Goal: Use online tool/utility: Utilize a website feature to perform a specific function

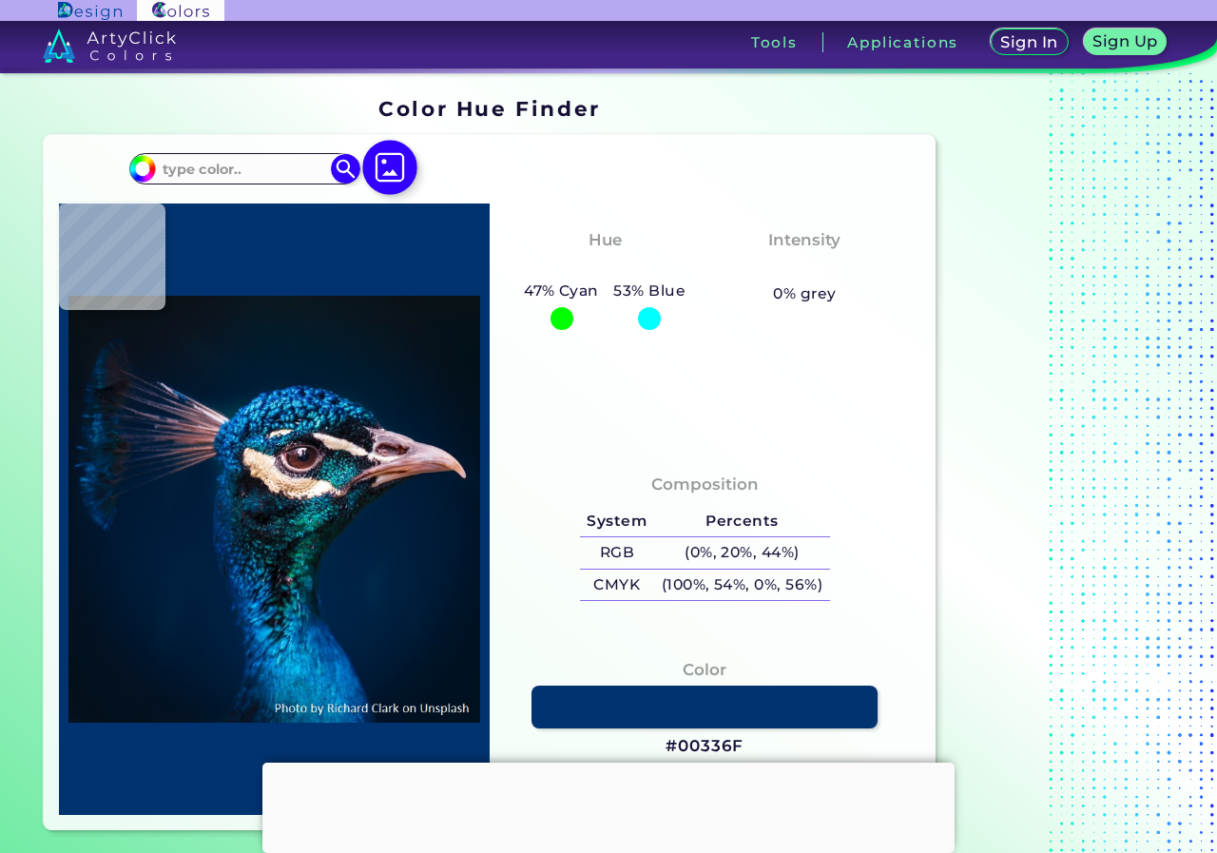
click at [400, 178] on img at bounding box center [389, 167] width 55 height 55
click at [0, 0] on input "file" at bounding box center [0, 0] width 0 height 0
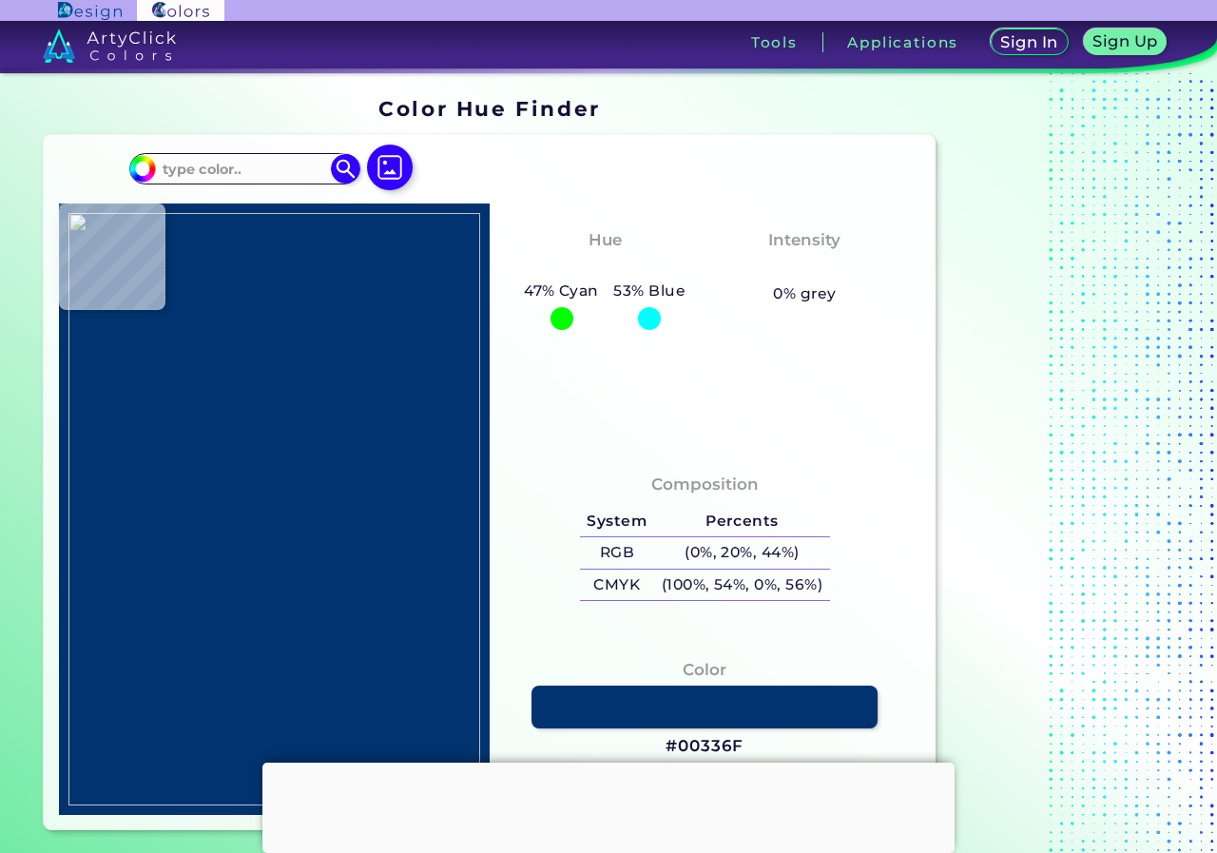
type input "#726652"
type input "#d7d1bd"
type input "#D7D1BD"
type input "#dcd6c2"
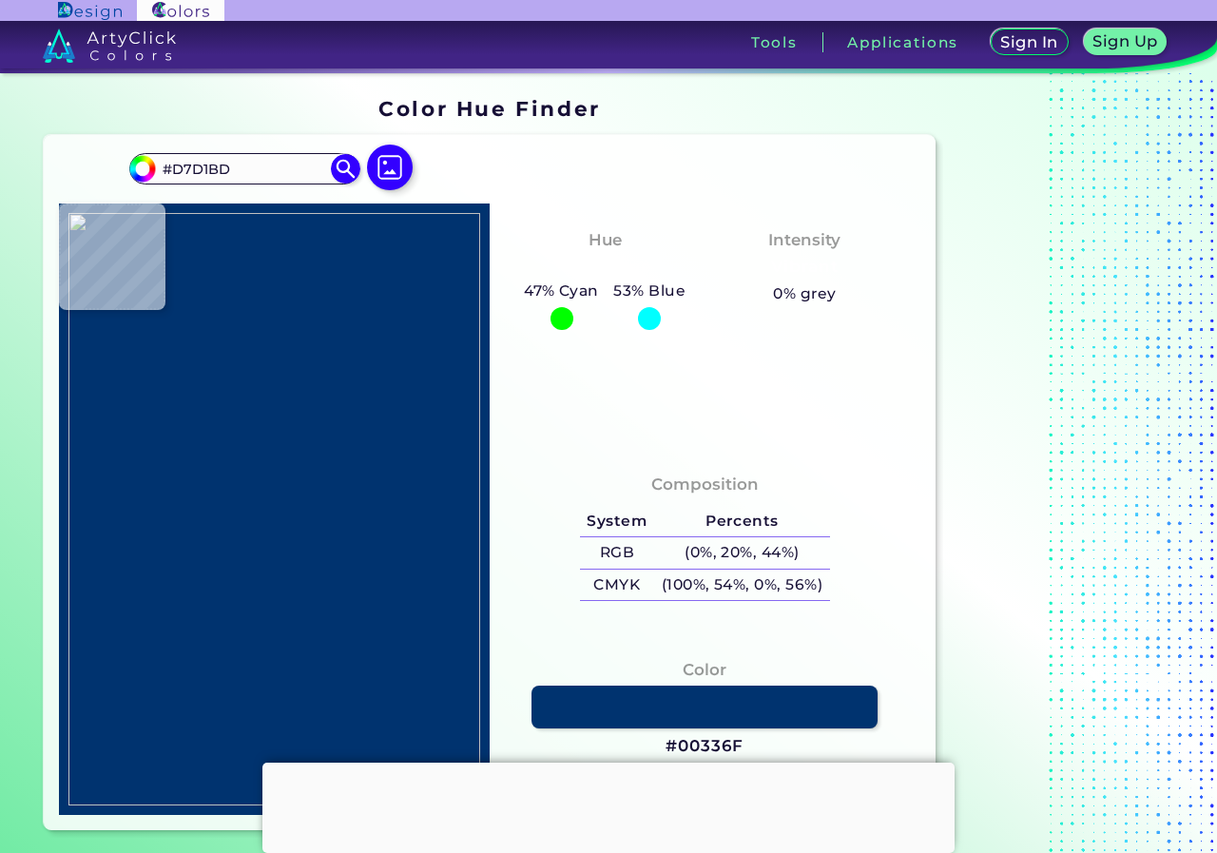
type input "#DCD6C2"
type input "#6f5932"
type input "#6F5932"
type input "#000000"
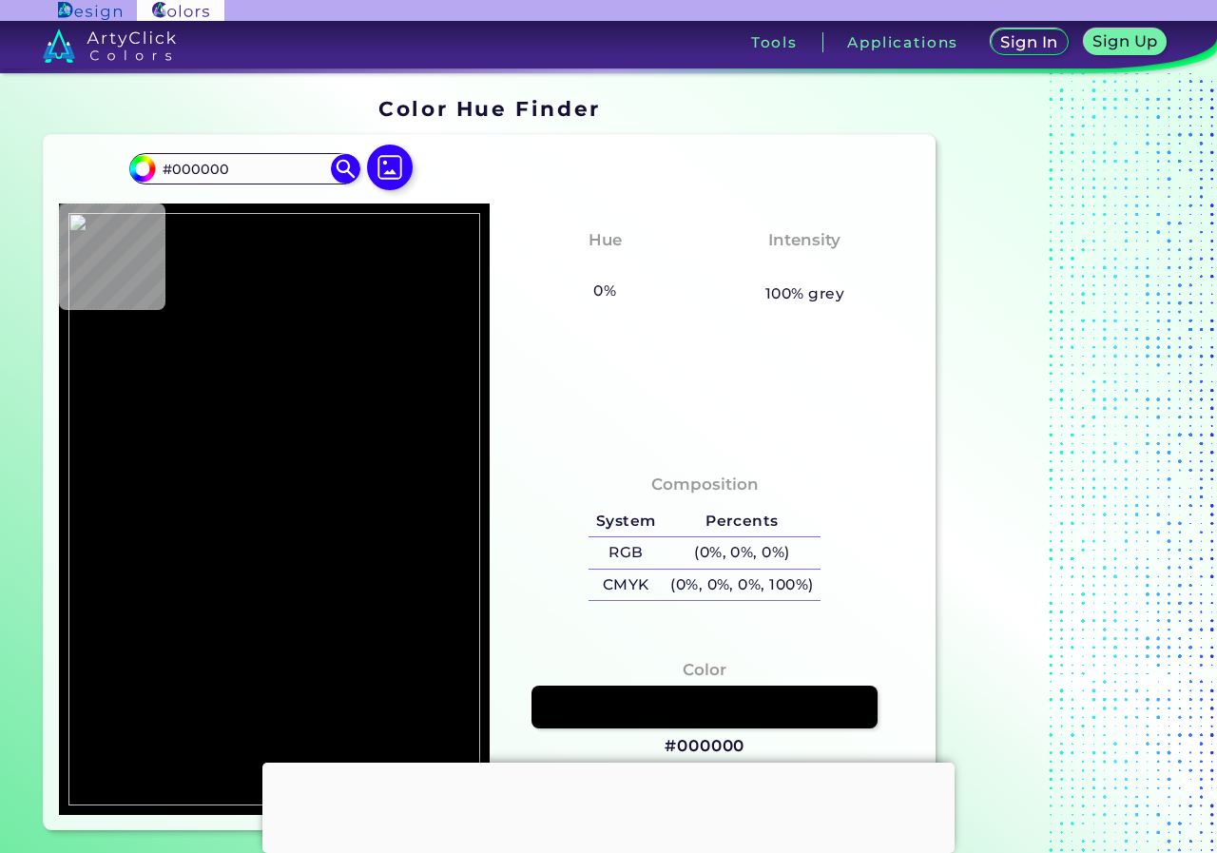
type input "#b4a075"
type input "#B4A075"
type input "#ad966c"
type input "#AD966C"
type input "#8a6934"
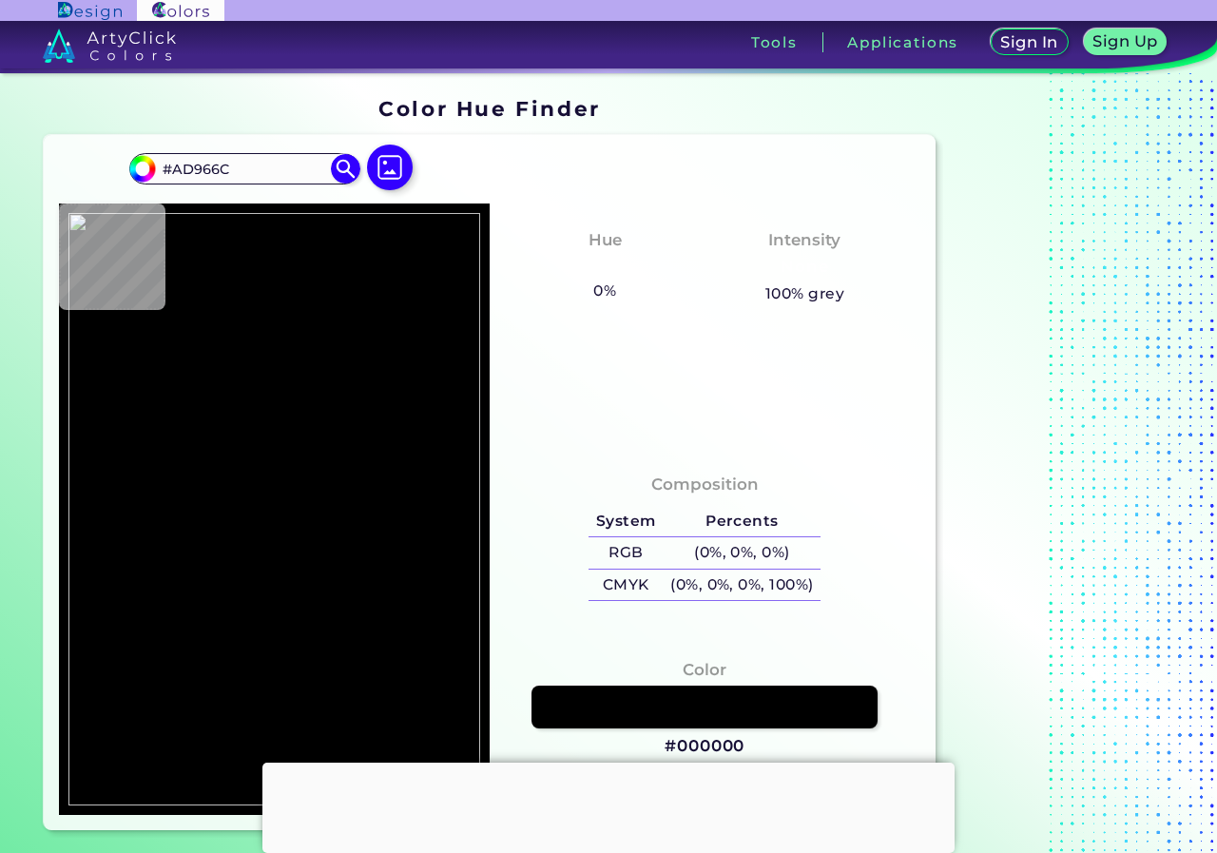
type input "#8A6934"
type input "#251a0a"
type input "#251A0A"
type input "#d9d2bc"
type input "#D9D2BC"
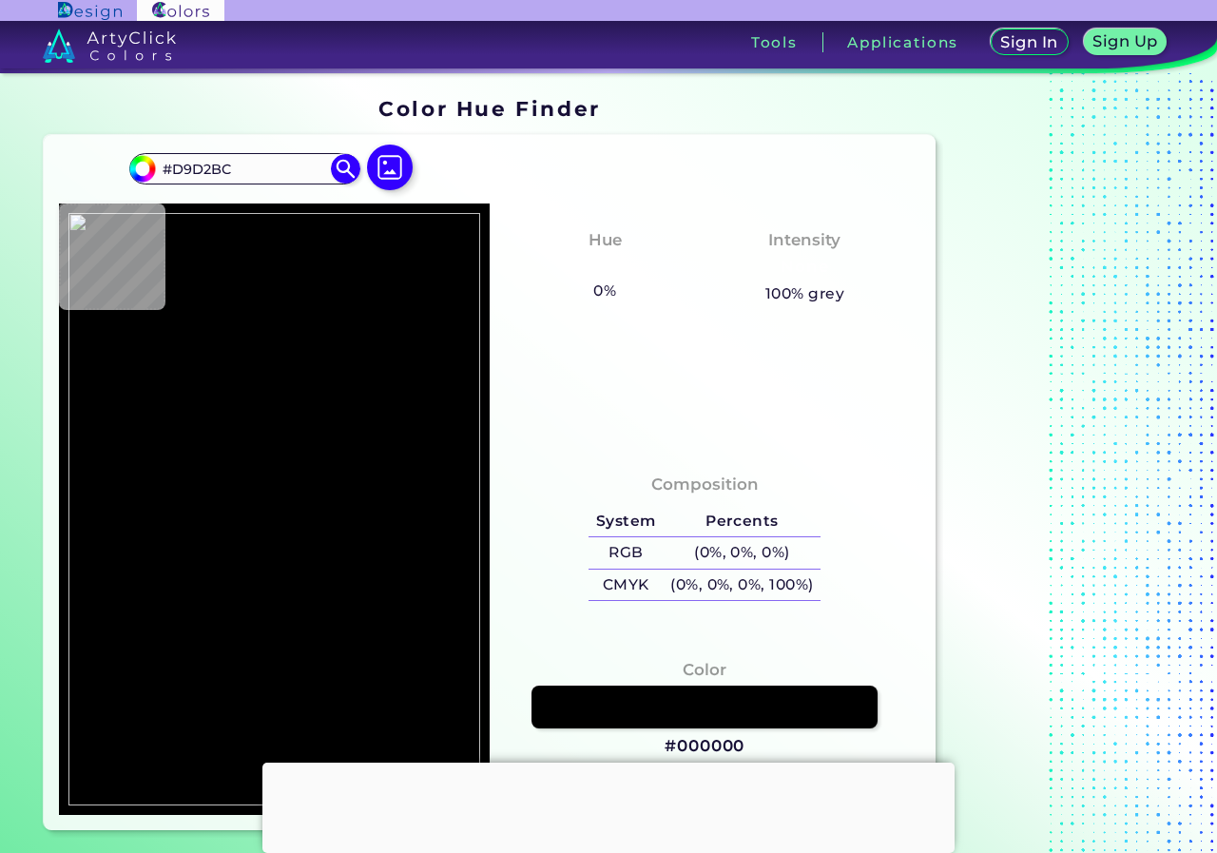
type input "#7e500e"
type input "#7E500E"
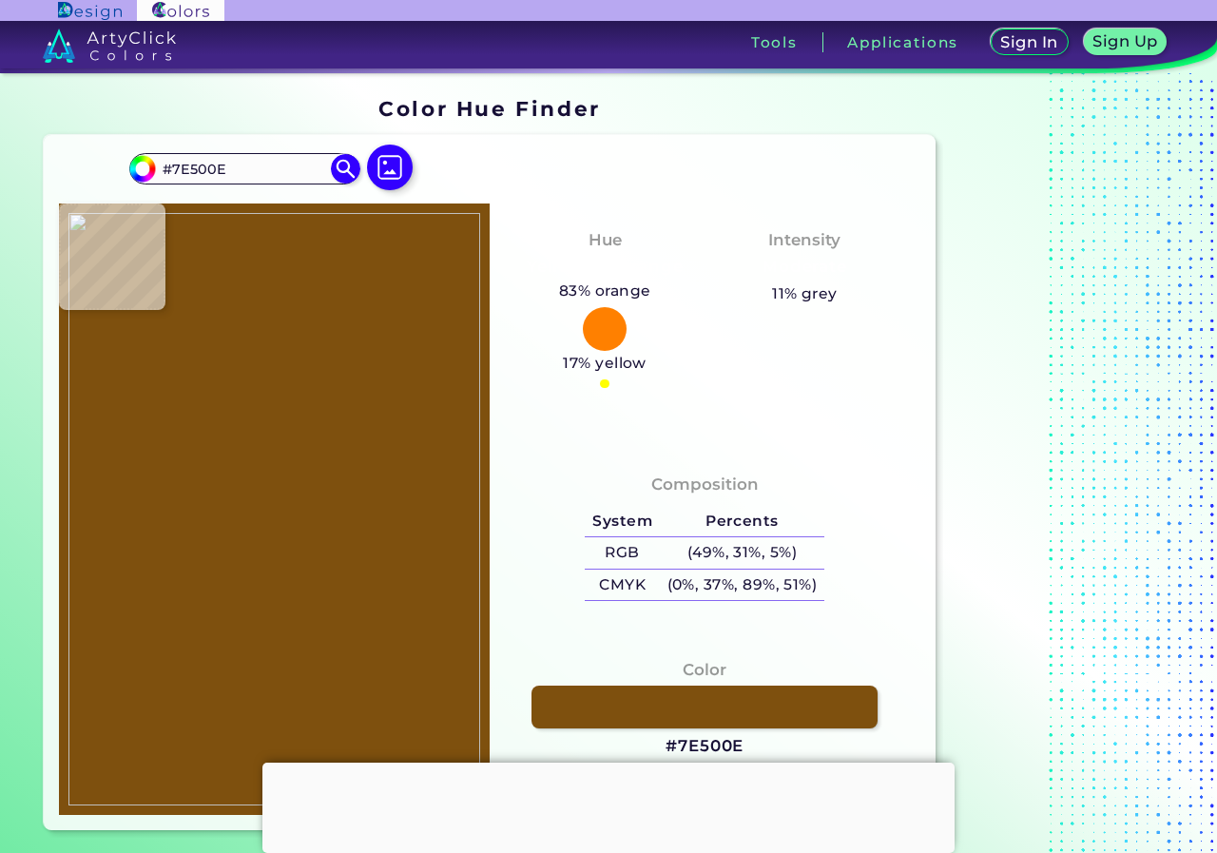
type input "#7d7058"
type input "#7D7058"
type input "#c6af85"
type input "#C6AF85"
type input "#a79166"
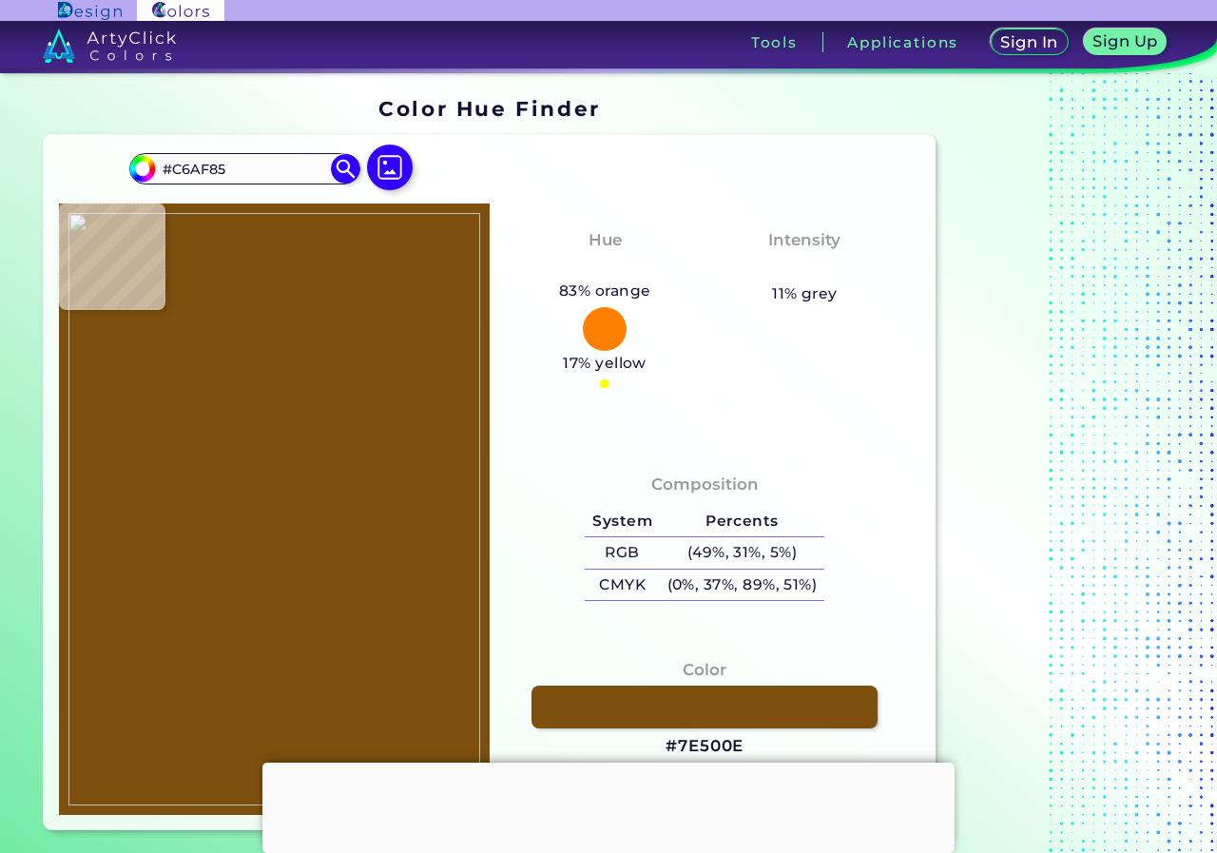
type input "#A79166"
type input "#998258"
type input "#8f784d"
type input "#8F784D"
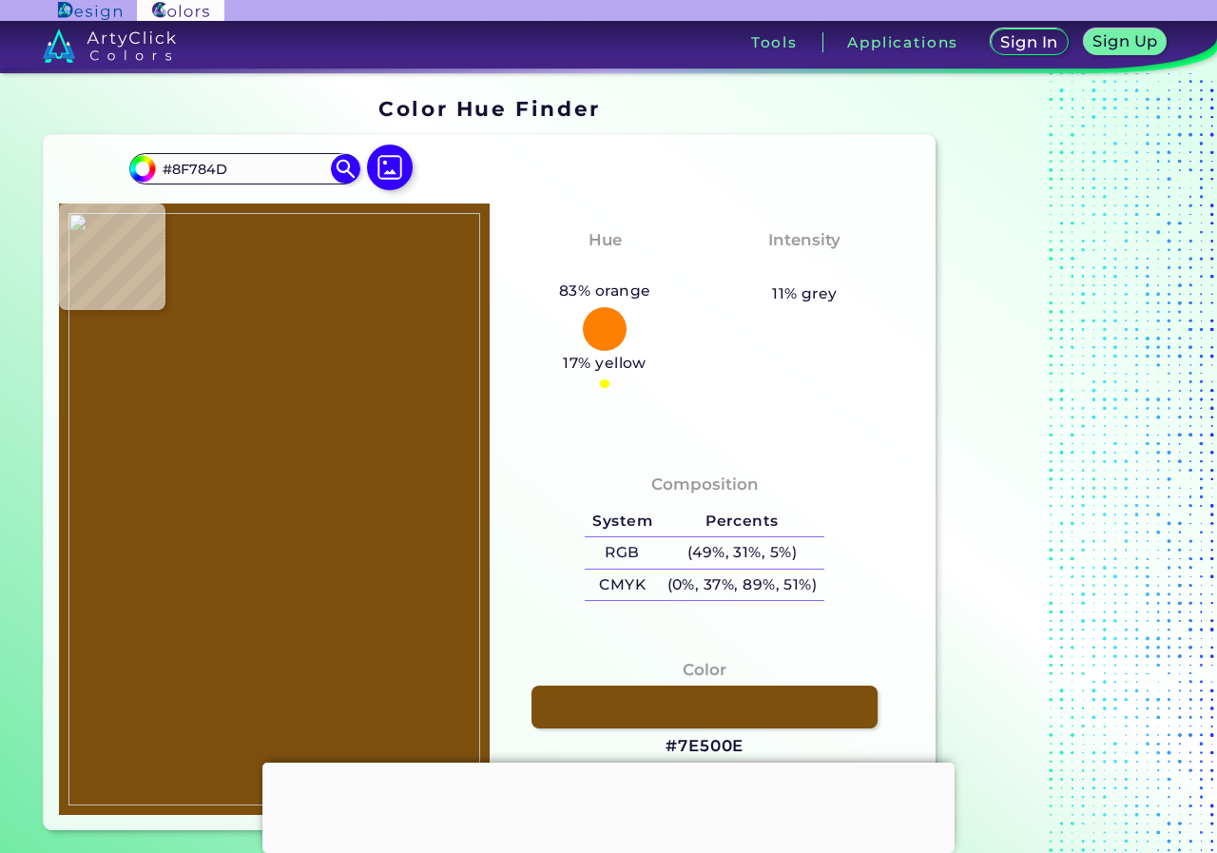
type input "#8e774a"
type input "#8E774A"
type input "#9c8559"
type input "#9C8559"
type input "#c2ac7f"
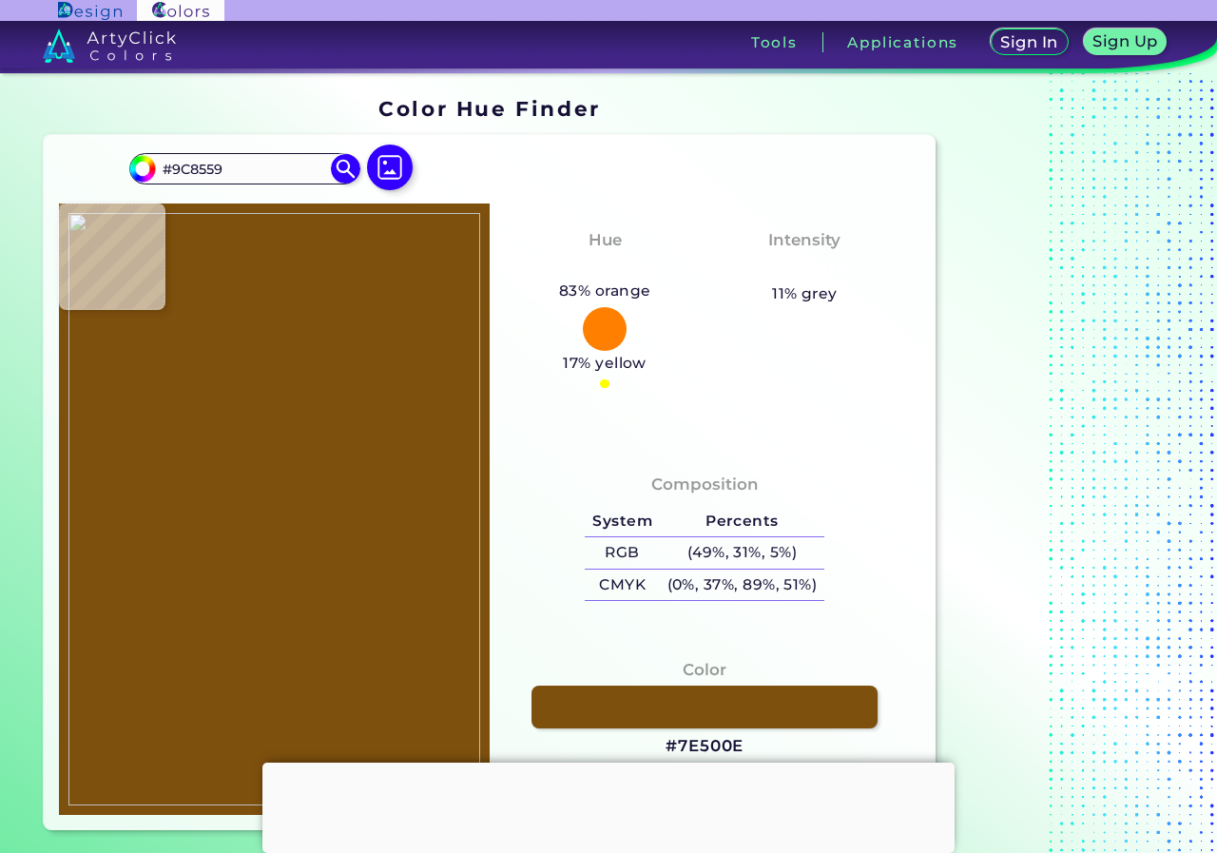
type input "#C2AC7F"
type input "#b49e71"
type input "#B49E71"
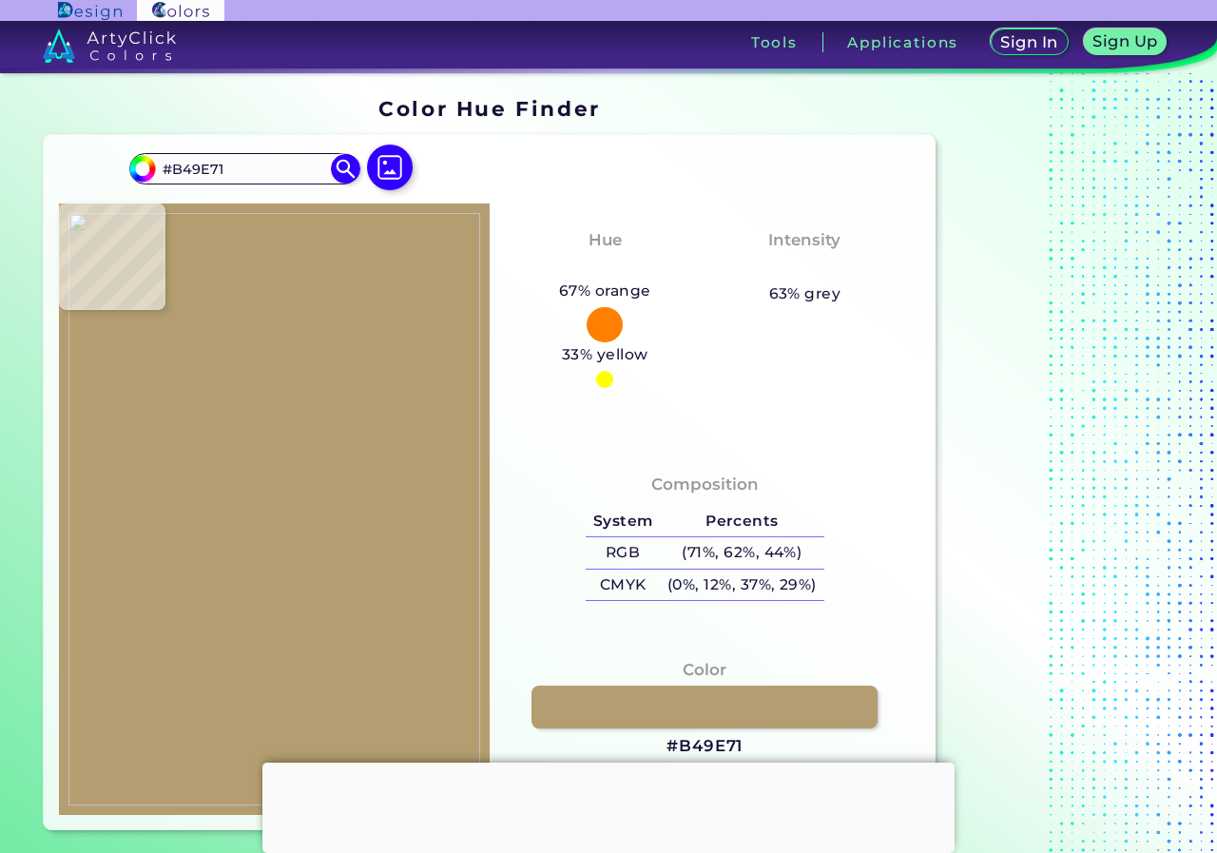
type input "#b8a275"
type input "#B8A275"
type input "#c0a97e"
type input "#C0A97E"
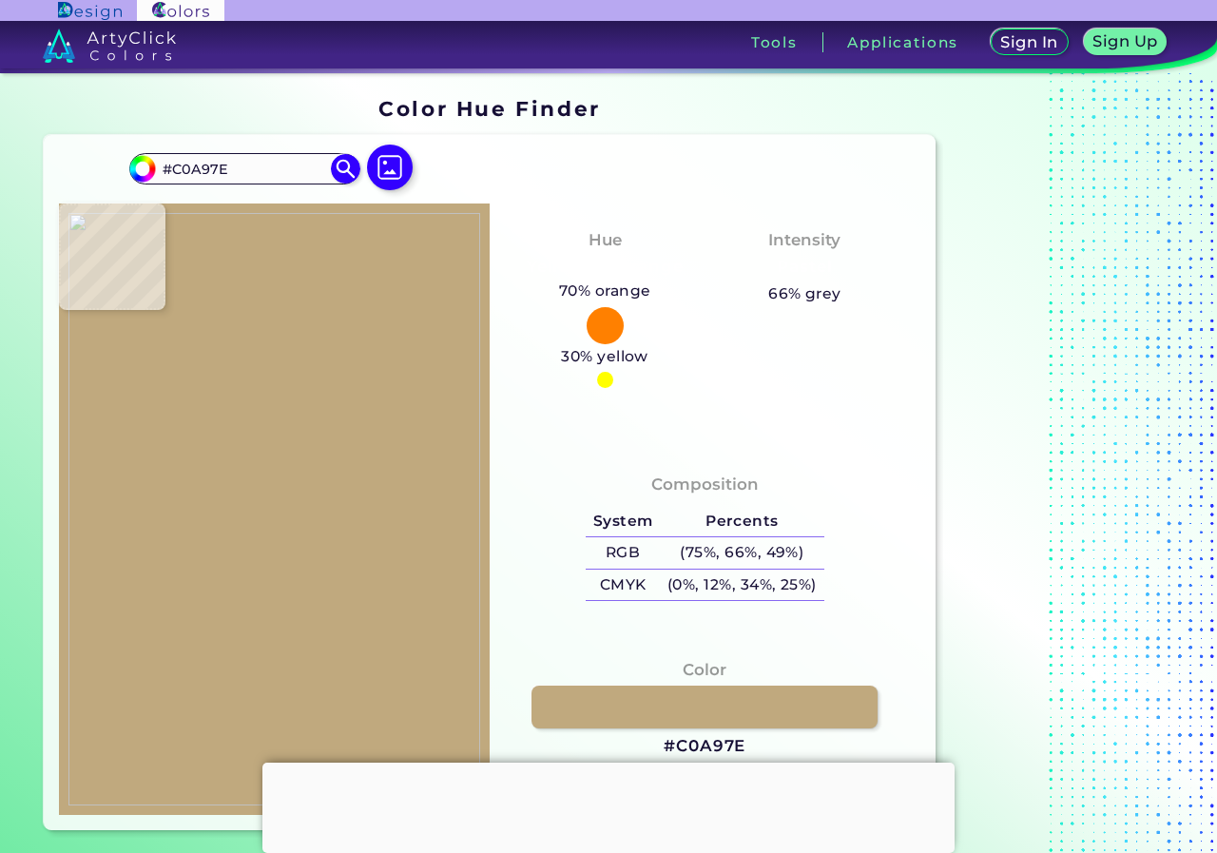
type input "#b9a276"
type input "#B9A276"
type input "#af986c"
type input "#AF986C"
type input "#a08a5d"
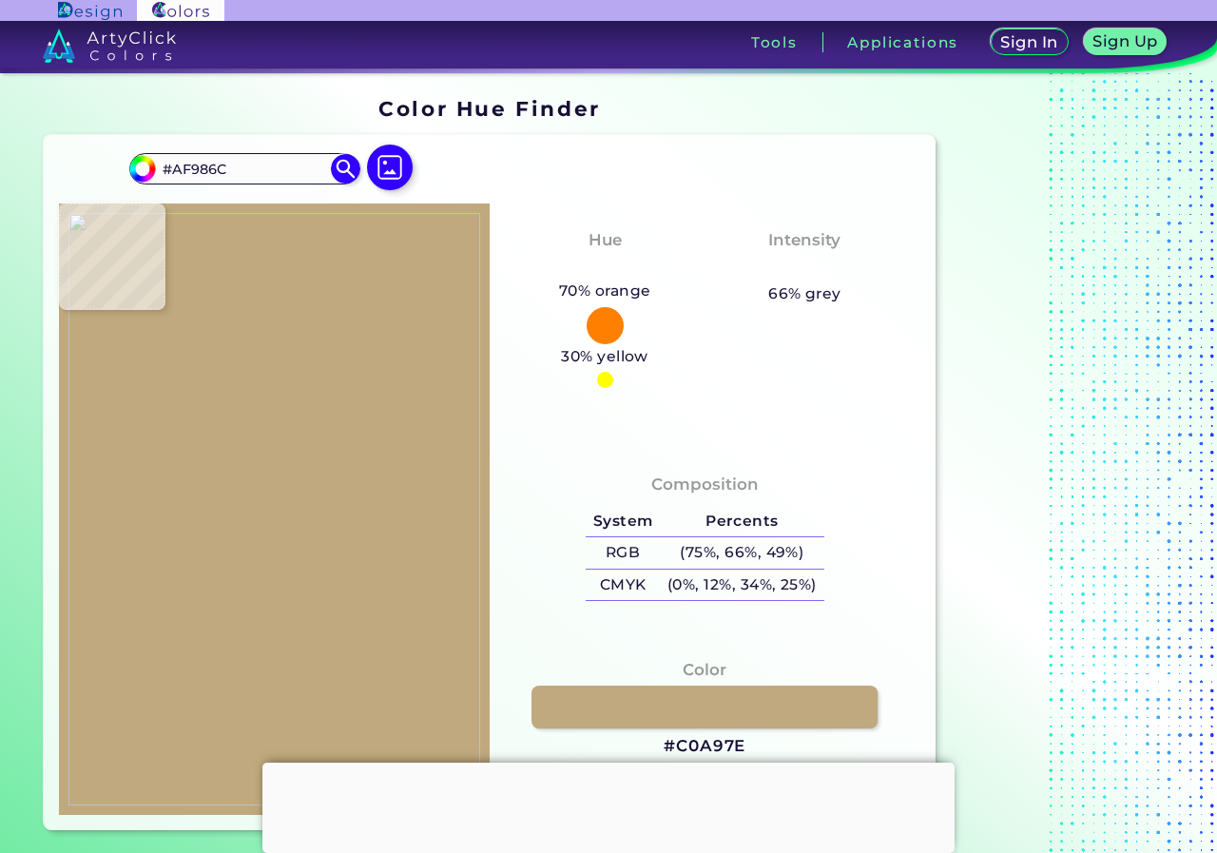
type input "#A08A5D"
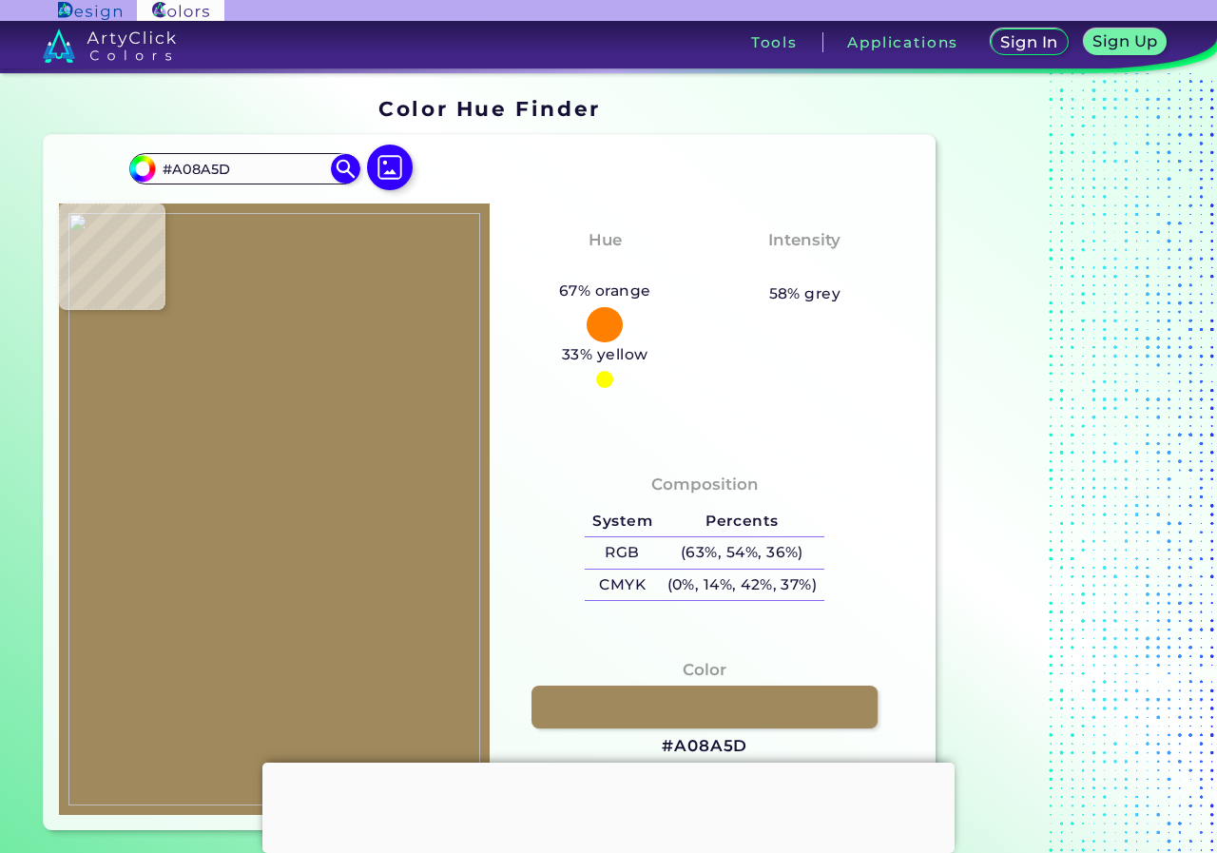
type input "#ad976a"
type input "#AD976A"
type input "#a58e64"
type input "#A58E64"
type input "#b0996f"
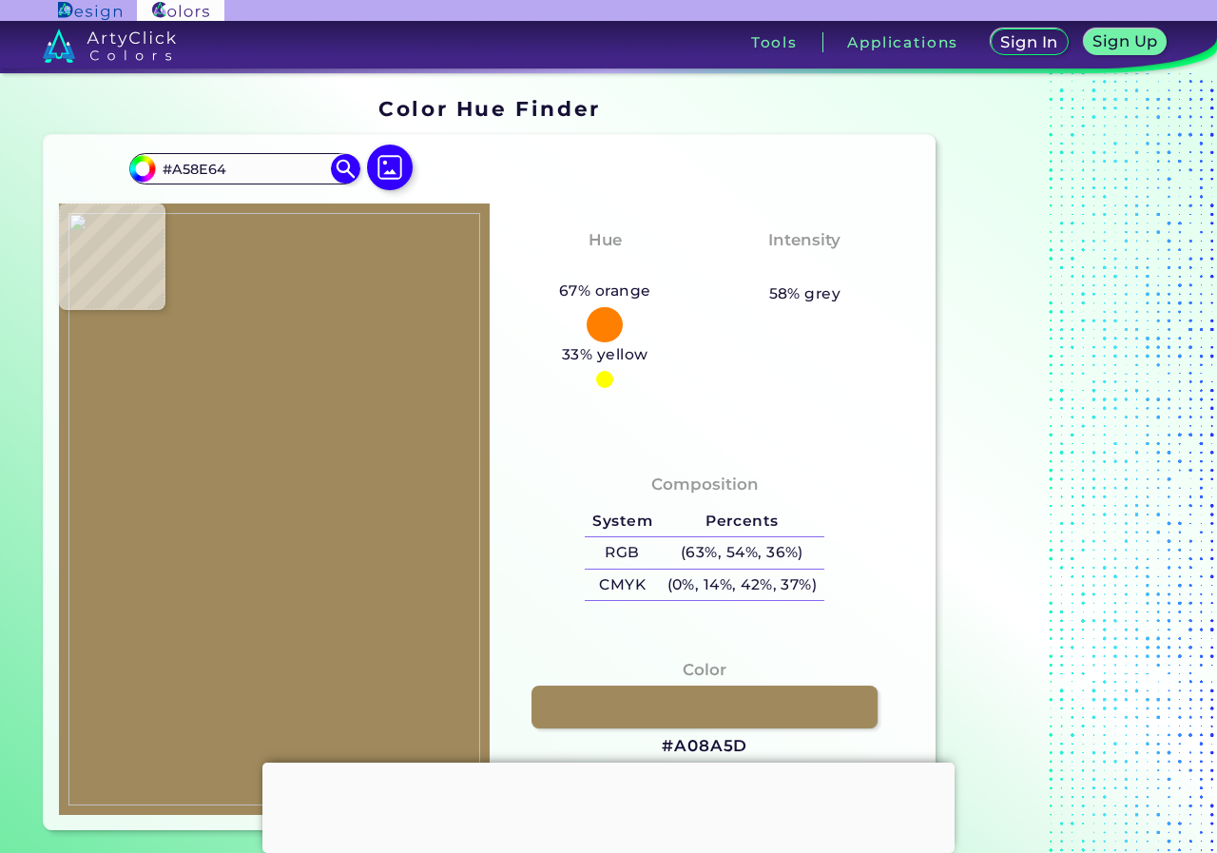
type input "#B0996F"
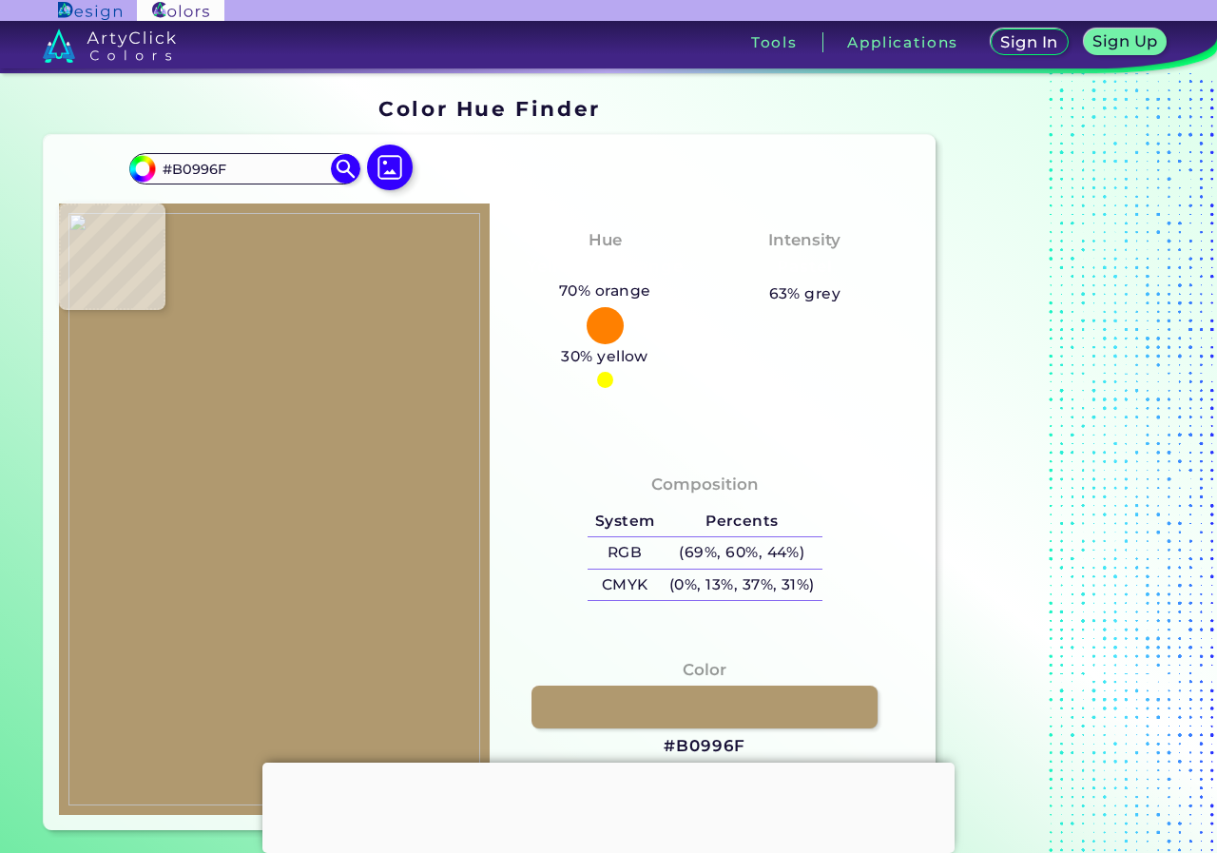
type input "#b8a176"
type input "#B8A176"
type input "#c1aa7f"
type input "#C1AA7F"
type input "#c3ad82"
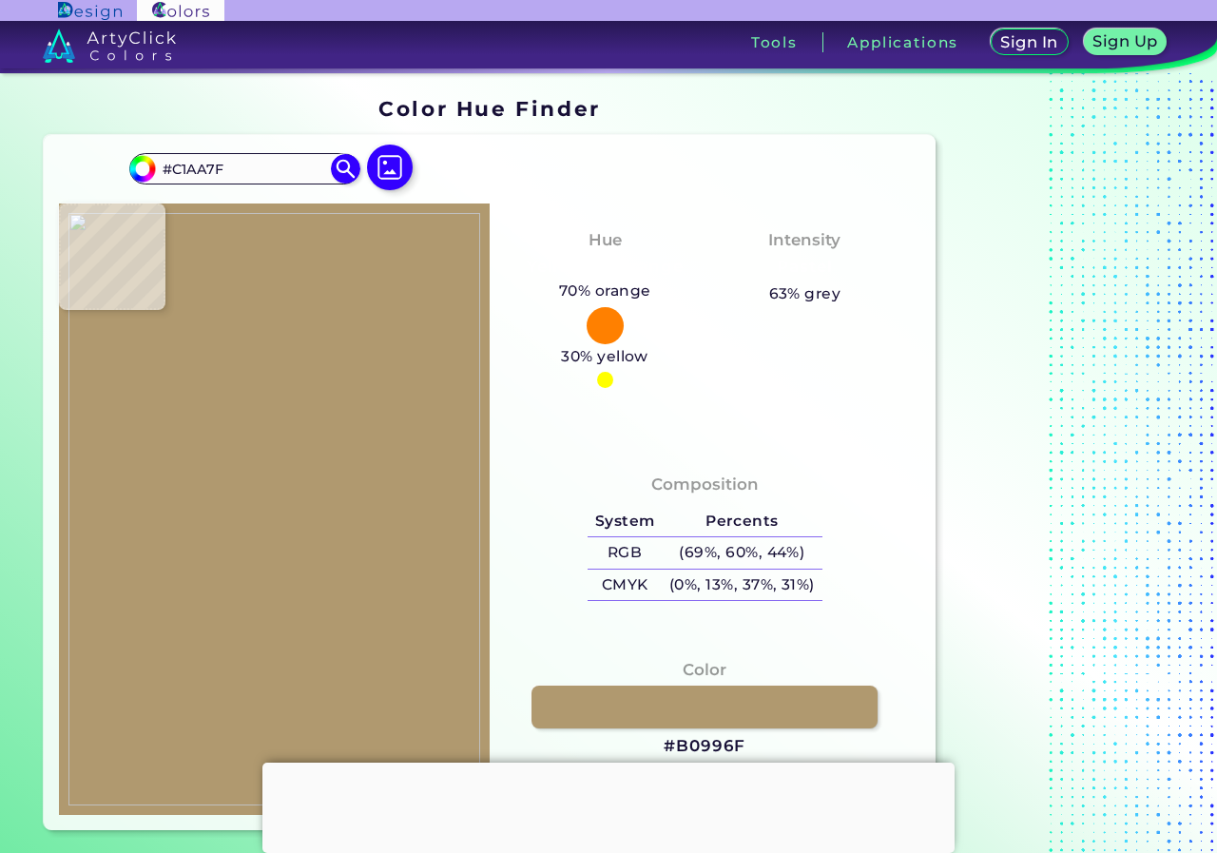
type input "#C3AD82"
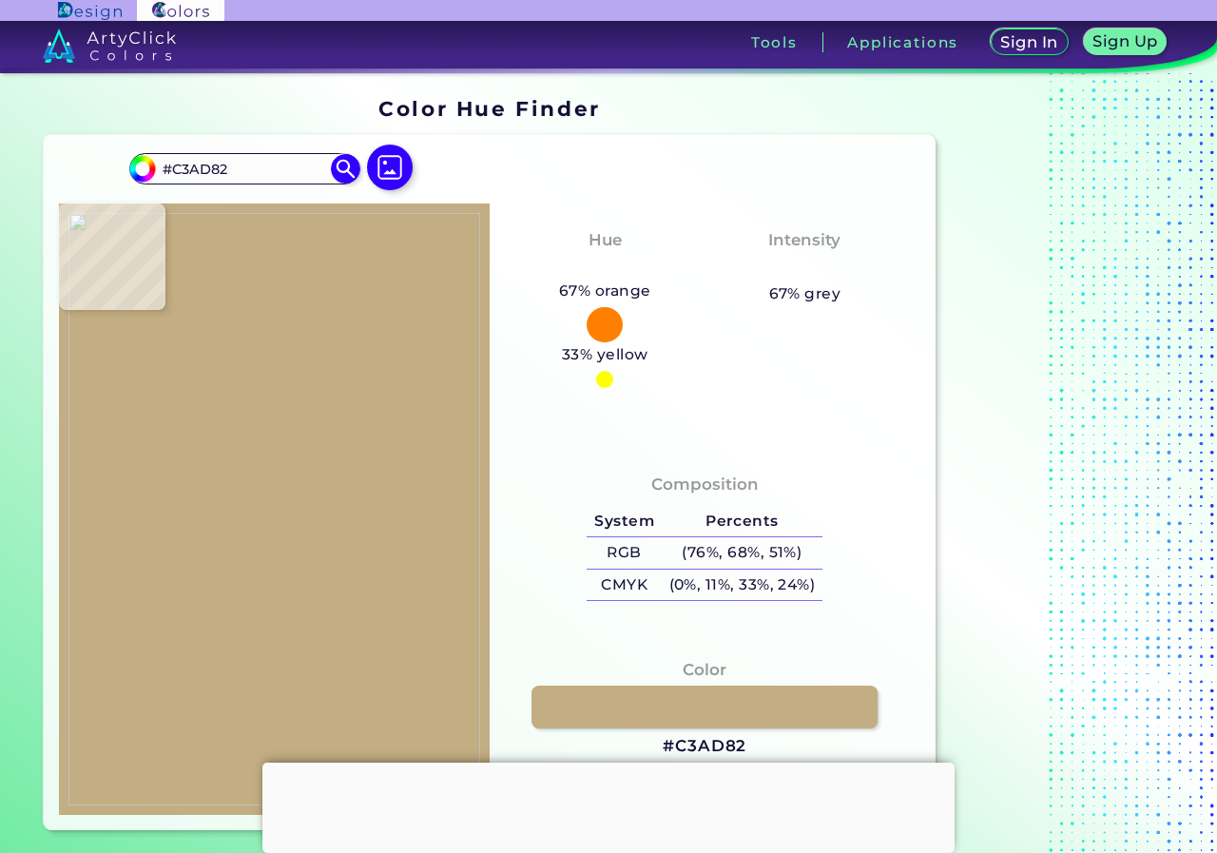
click at [434, 312] on img at bounding box center [274, 509] width 412 height 593
click at [724, 712] on link at bounding box center [704, 706] width 350 height 43
click at [414, 529] on img at bounding box center [274, 509] width 412 height 593
type input "#865411"
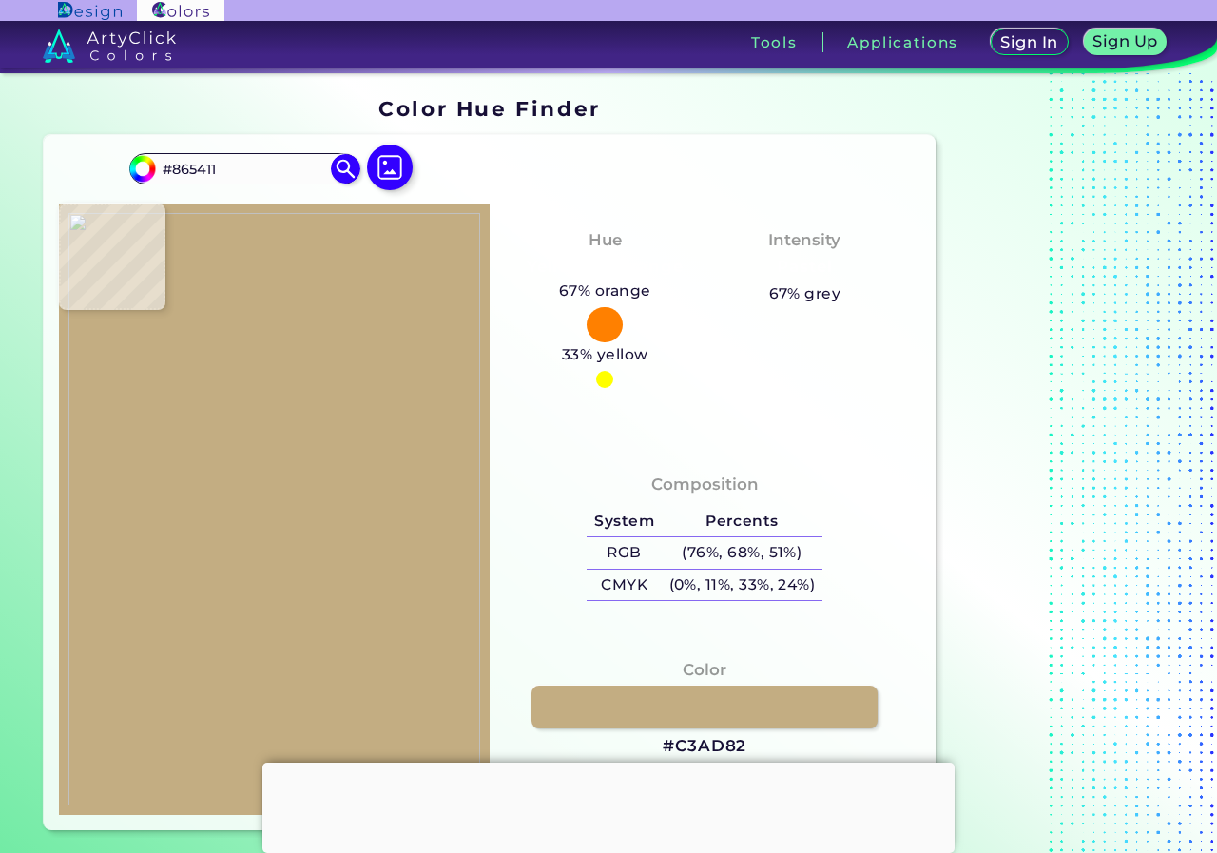
type input "#8f5d17"
type input "#8F5D17"
type input "#895812"
type input "#865217"
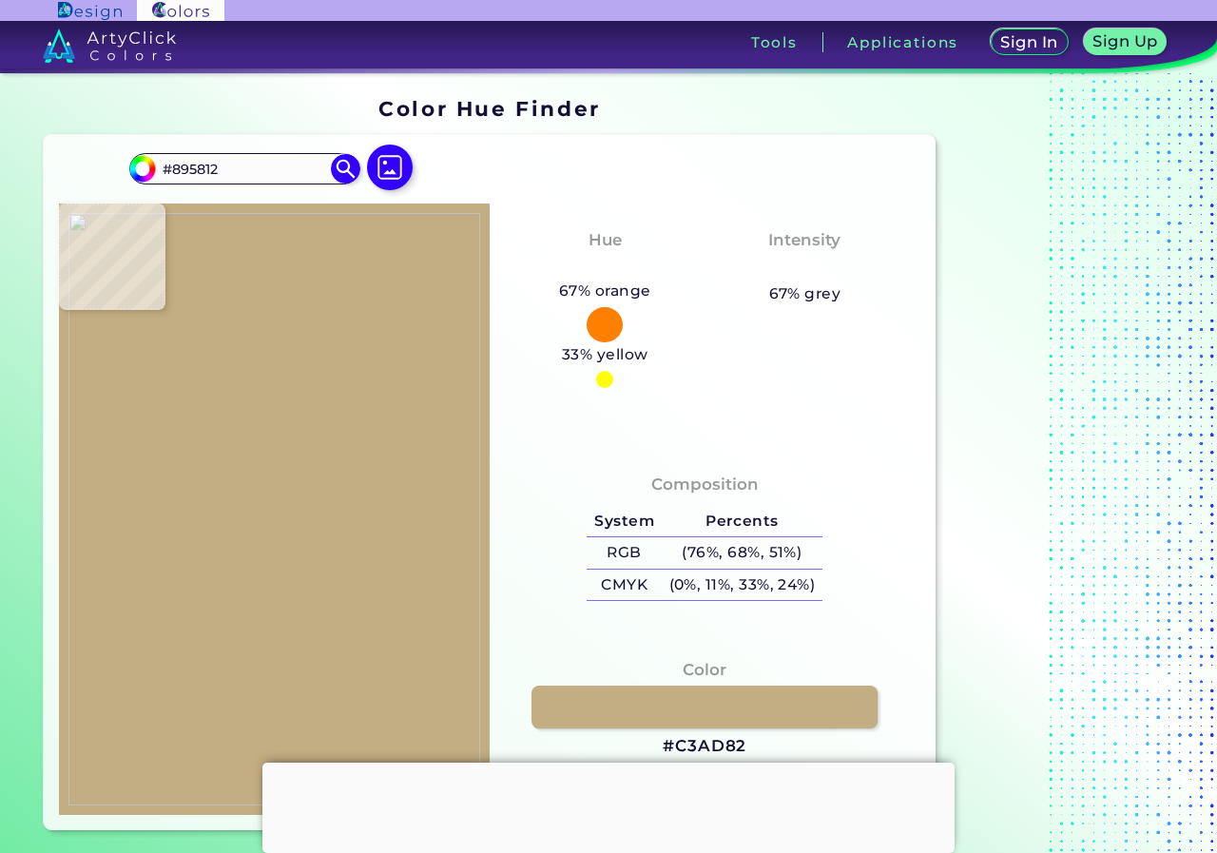
type input "#865217"
type input "#7e4b0e"
type input "#7E4B0E"
type input "#966321"
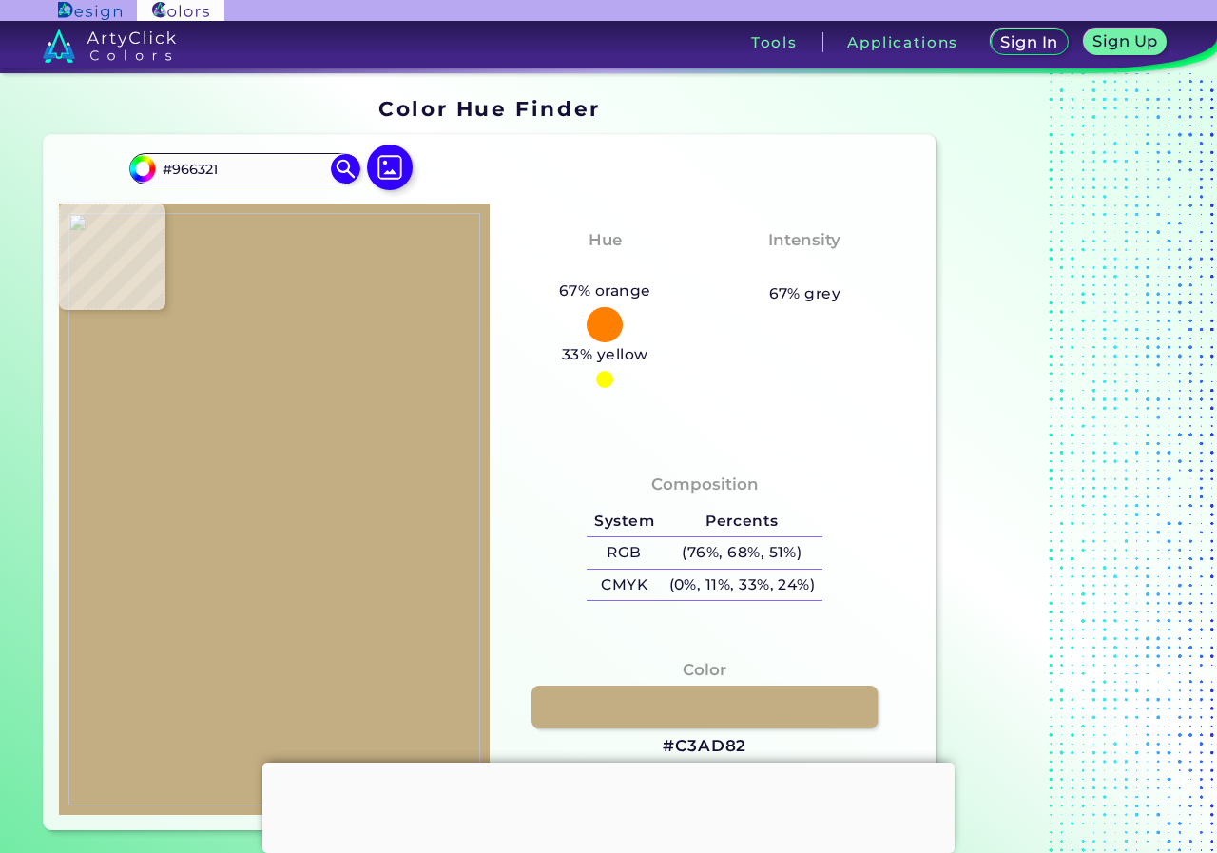
type input "#885314"
type input "#895316"
type input "#7b4606"
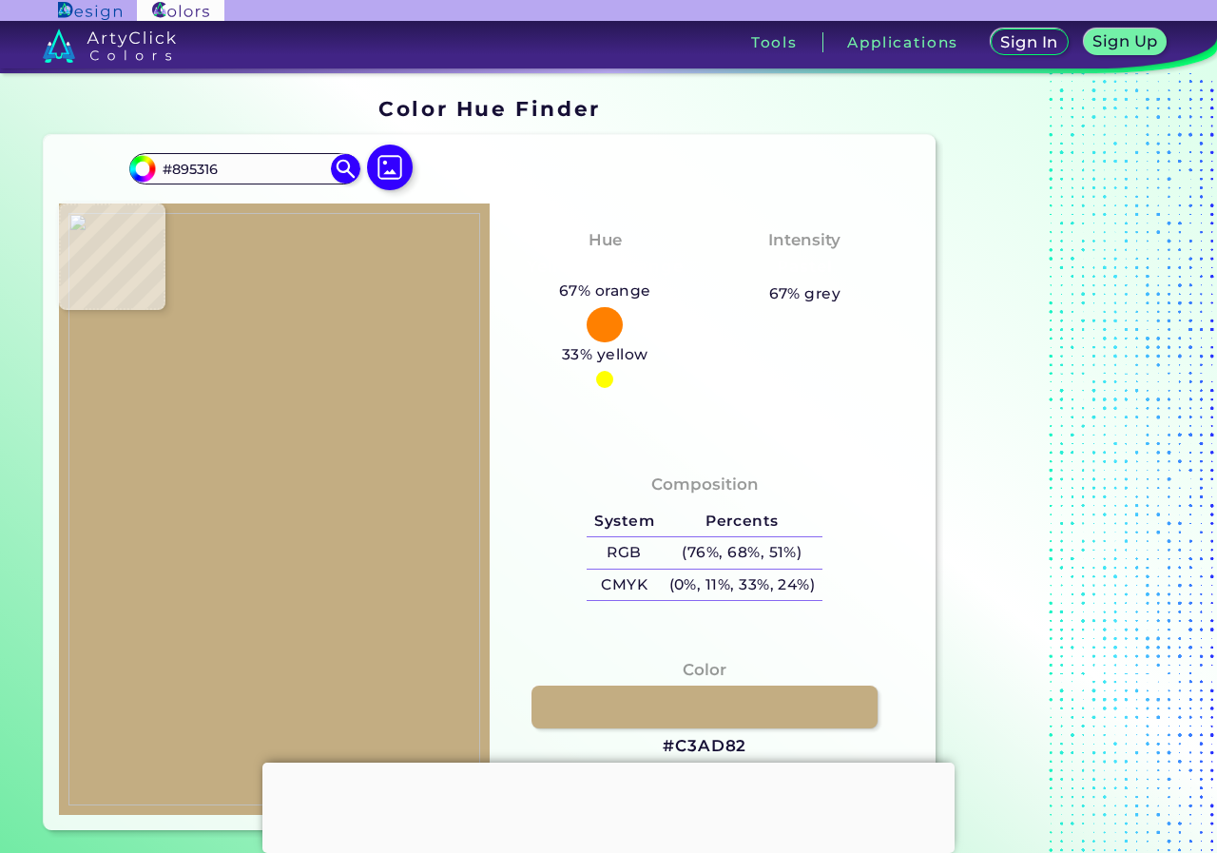
type input "#7B4606"
type input "#7a4507"
type input "#7A4507"
type input "#895512"
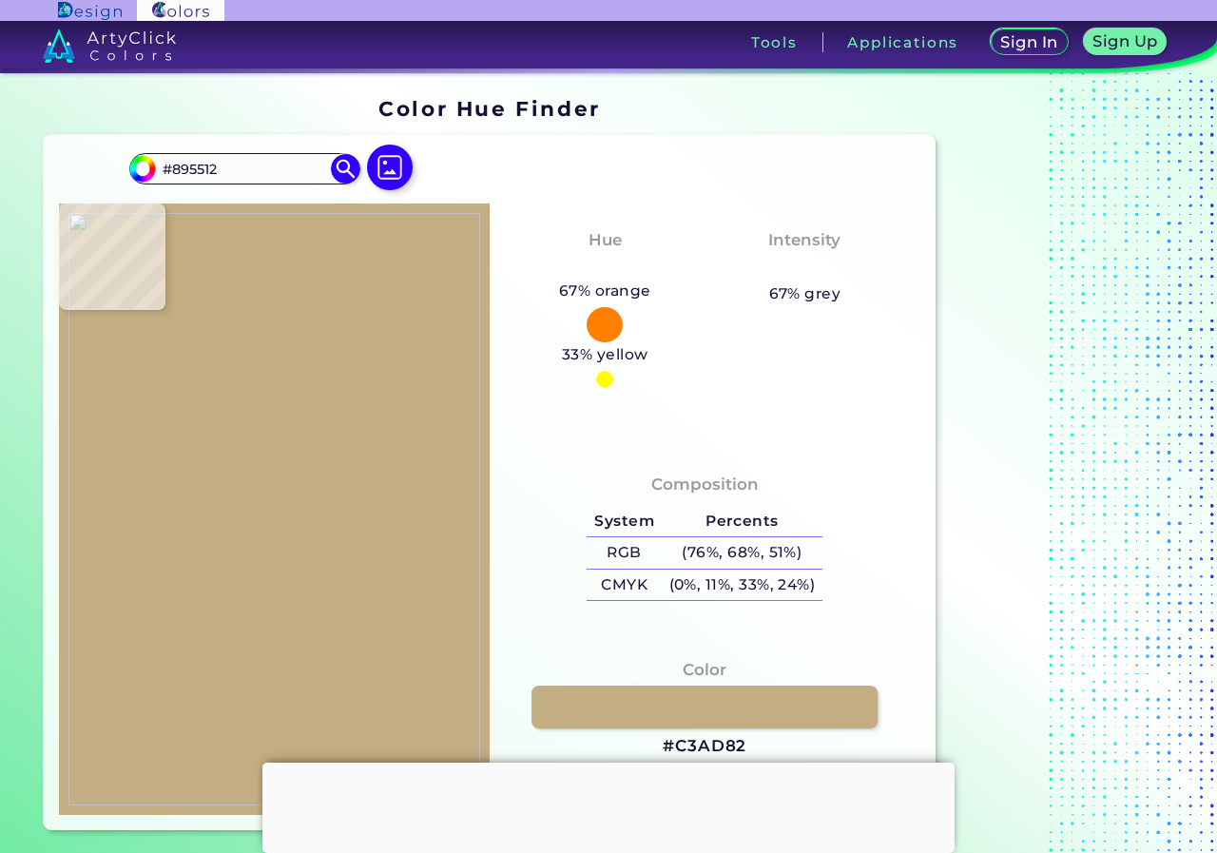
type input "#97631e"
type input "#97631E"
type input "#8c5813"
type input "#8C5813"
type input "#8d5b17"
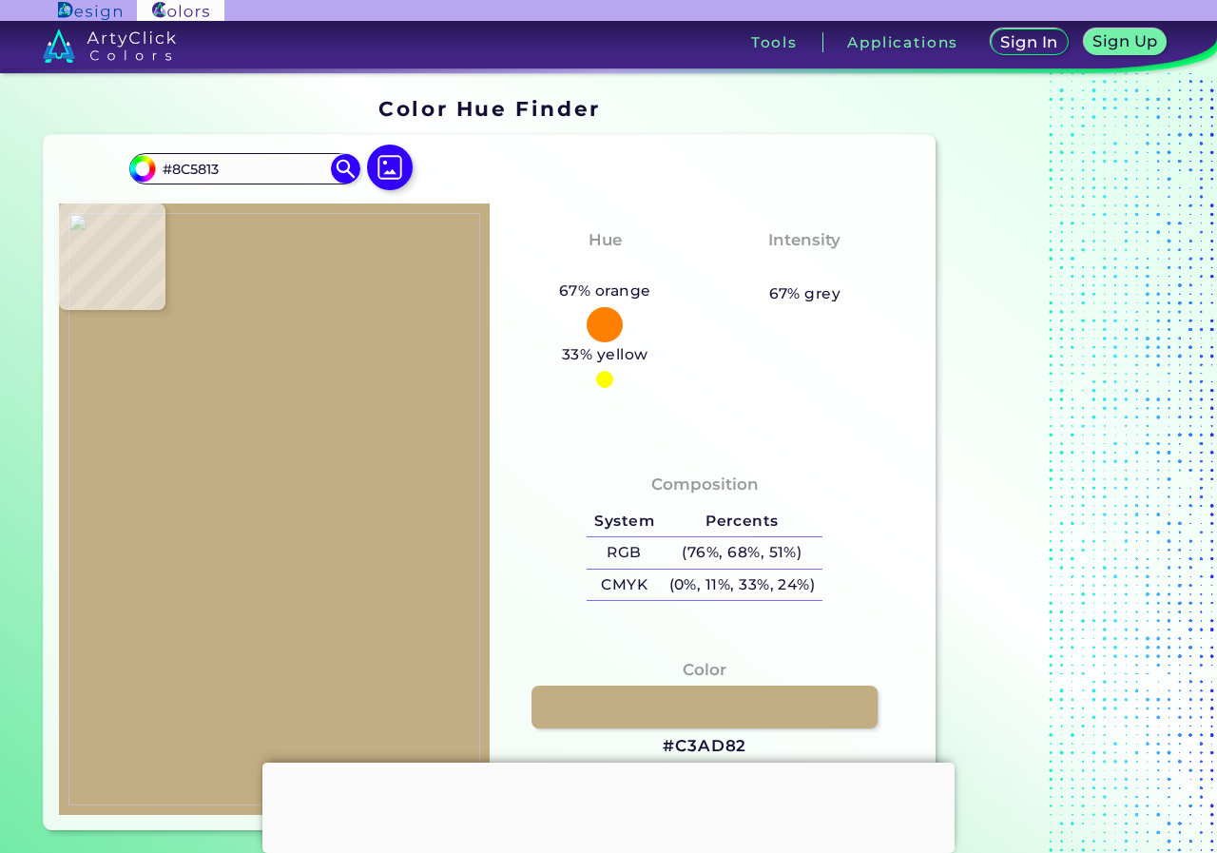
type input "#8D5B17"
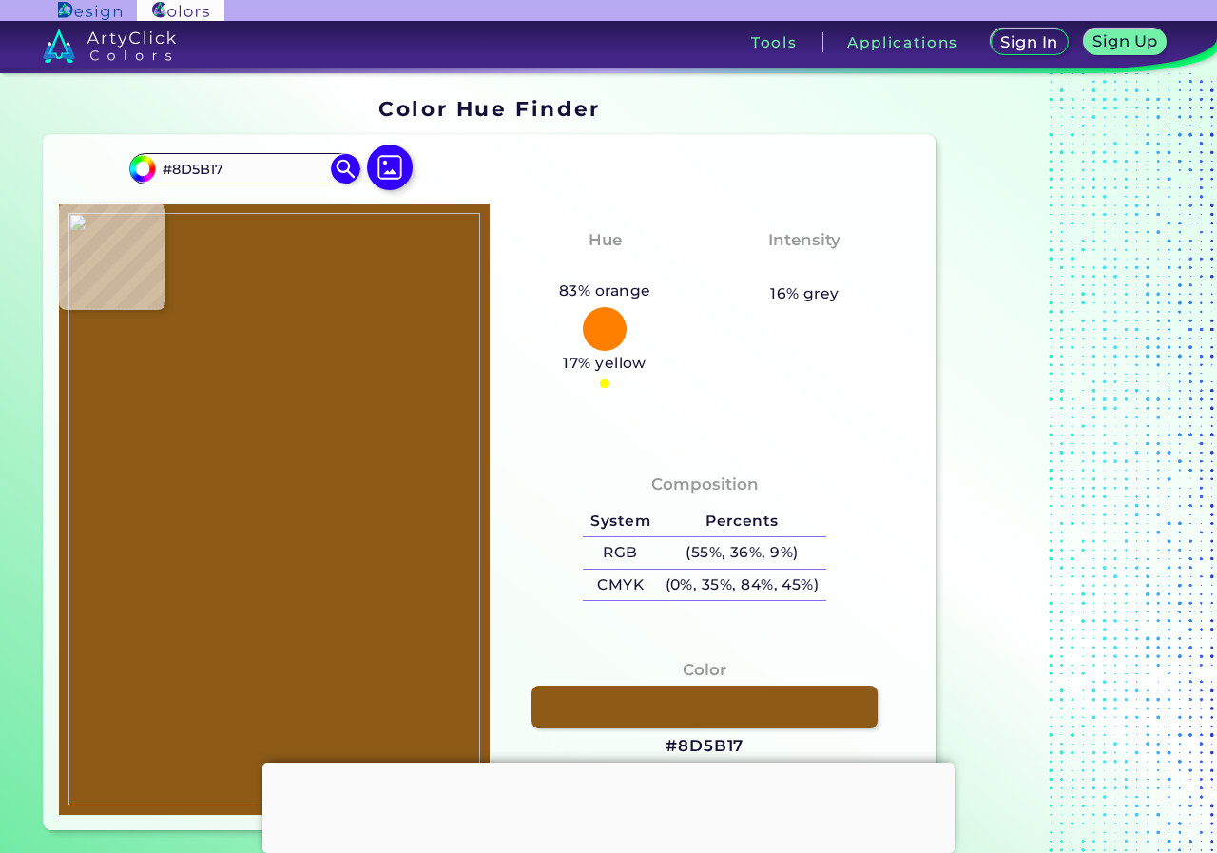
type input "#824f0e"
type input "#824F0E"
type input "#764306"
type input "#804d0a"
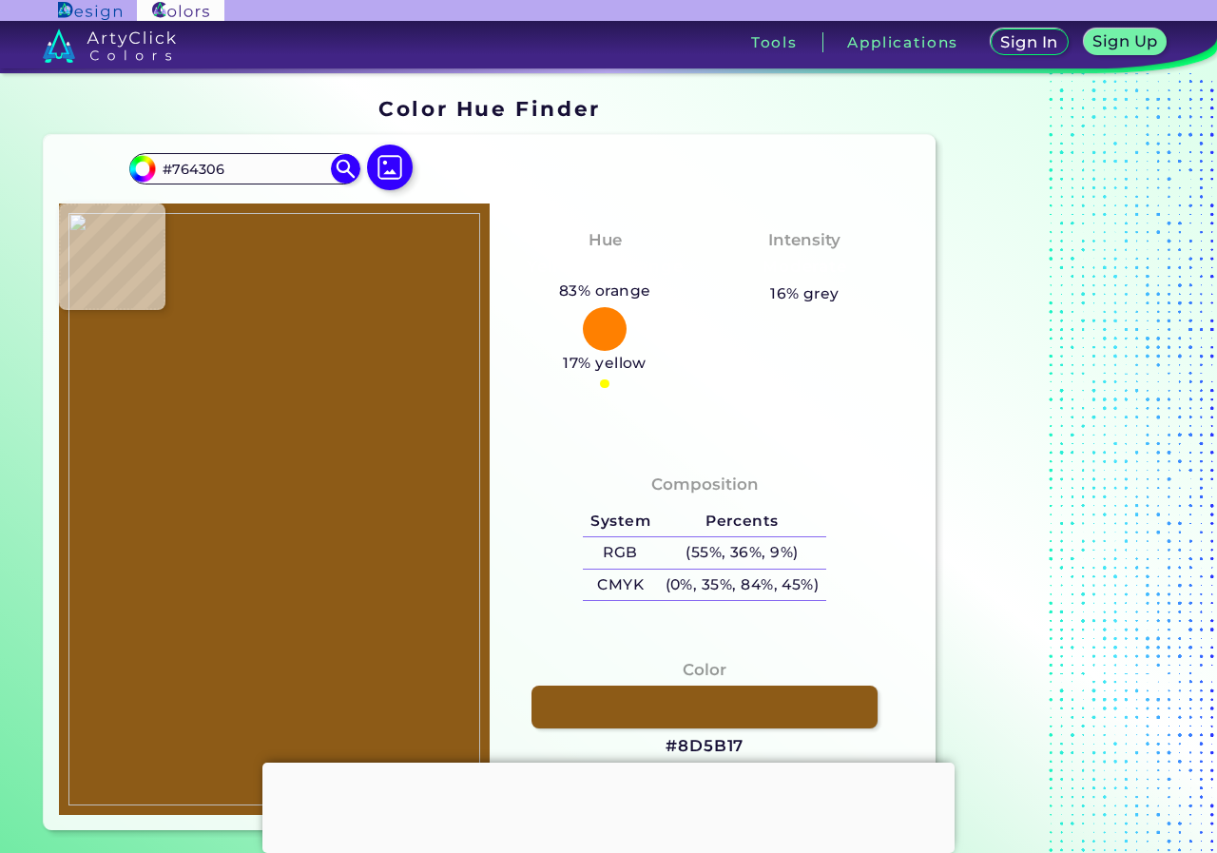
type input "#804D0A"
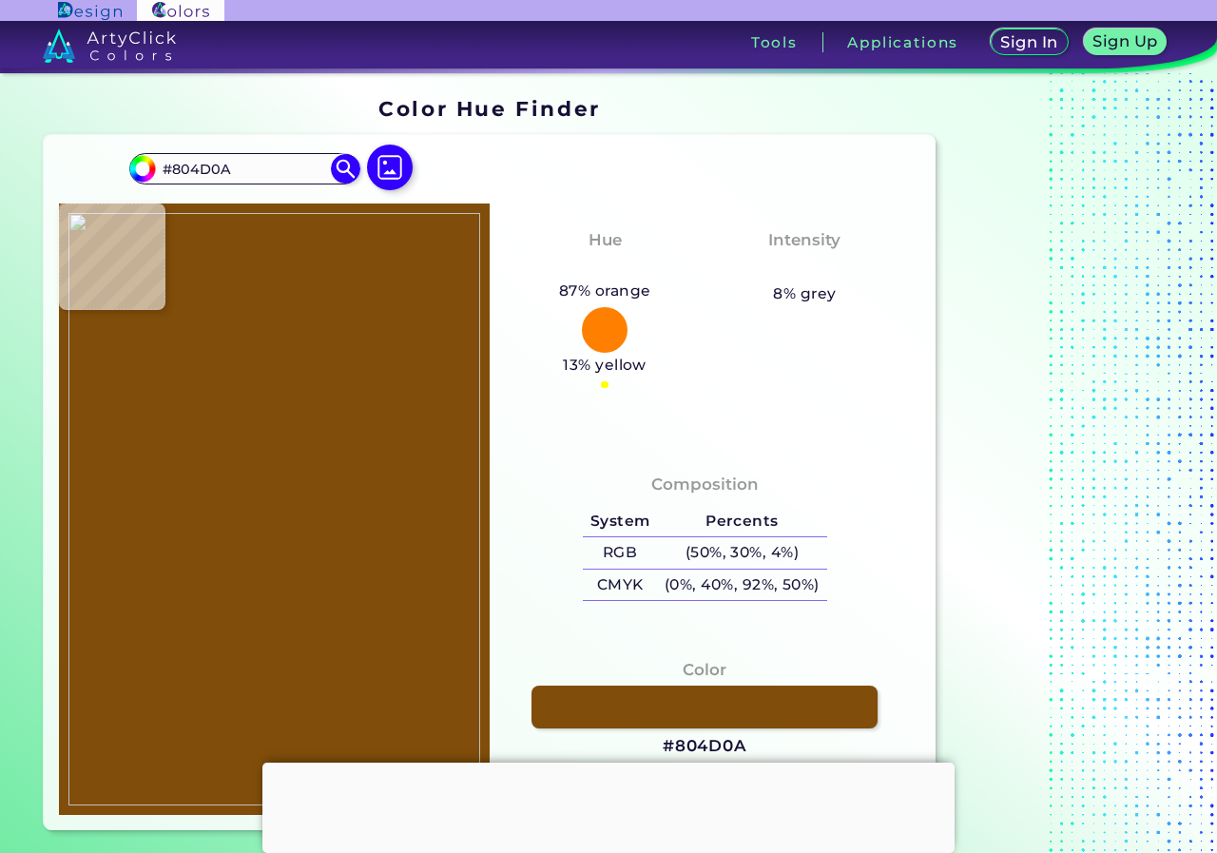
type input "#8c5a17"
type input "#8C5A17"
type input "#85520f"
type input "#85520F"
click at [414, 494] on img at bounding box center [274, 509] width 412 height 593
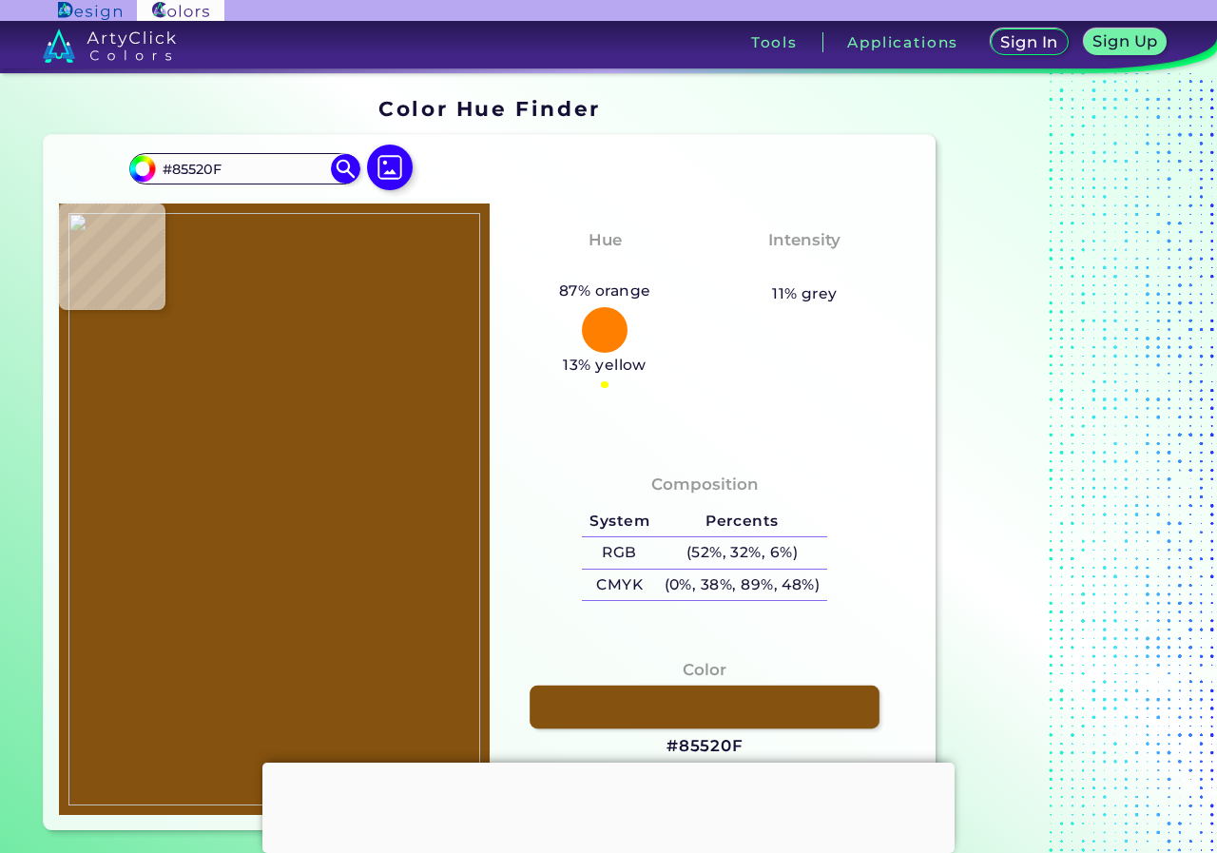
click at [697, 706] on link at bounding box center [704, 706] width 350 height 43
click at [358, 431] on img at bounding box center [274, 509] width 412 height 593
type input "#cac2ac"
type input "#CAC2AC"
type input "#c5bda8"
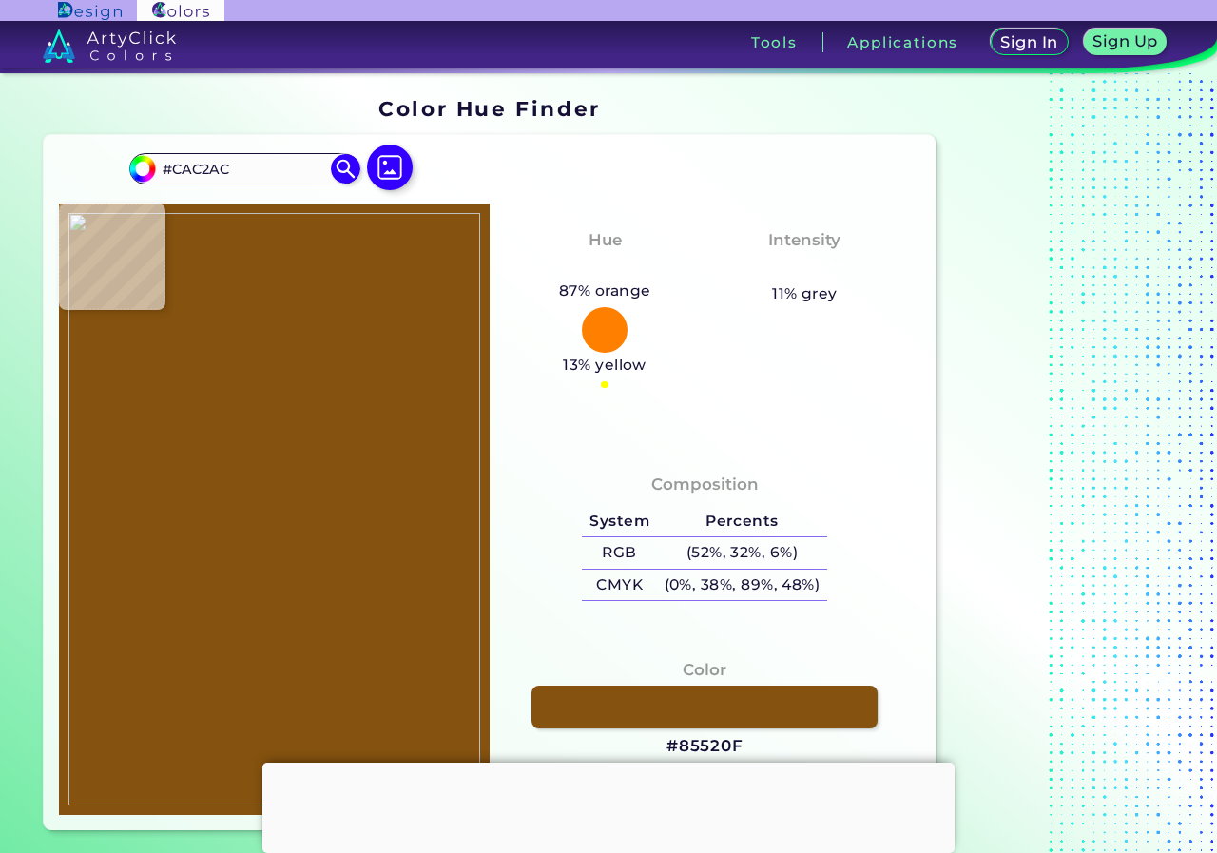
type input "#C5BDA8"
type input "#d5ceb7"
type input "#D5CEB7"
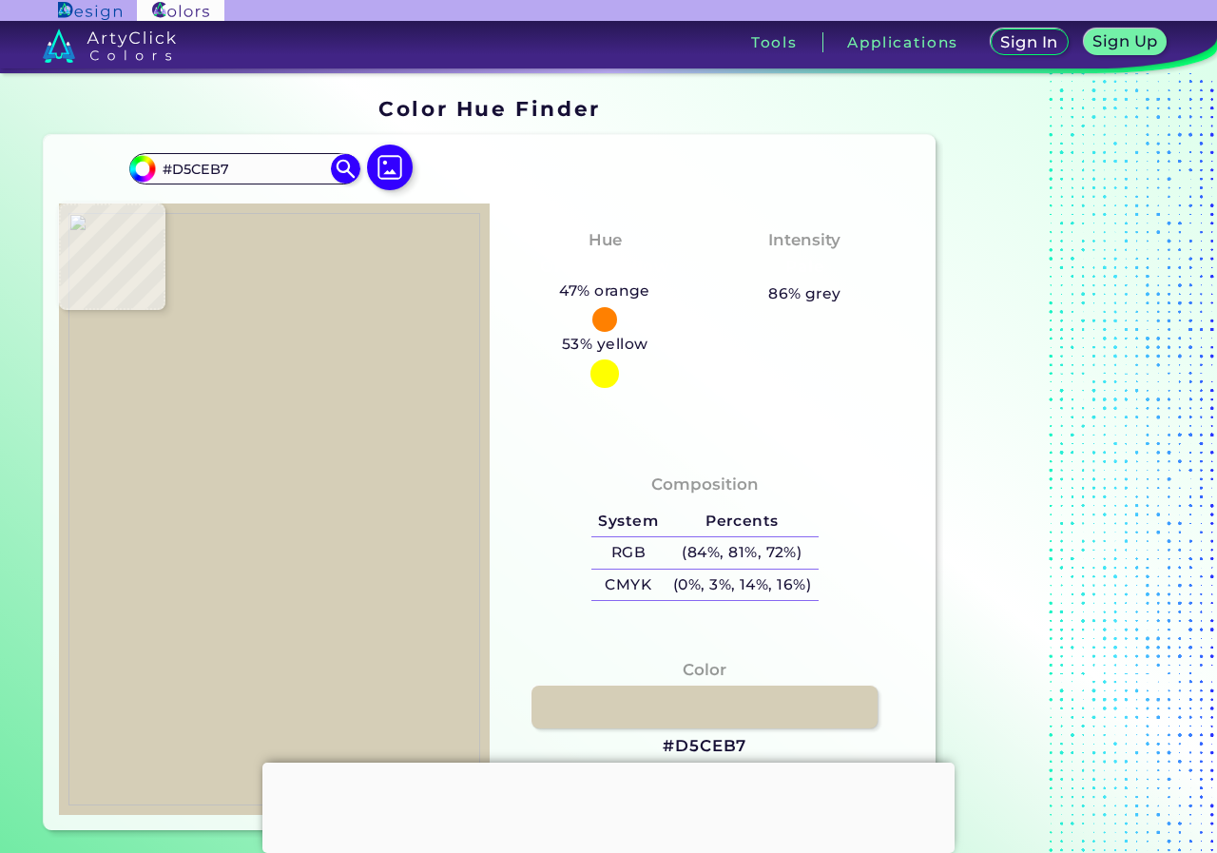
type input "#bdb7a0"
type input "#BDB7A0"
type input "#cac2ae"
type input "#CAC2AE"
type input "#d5cbb8"
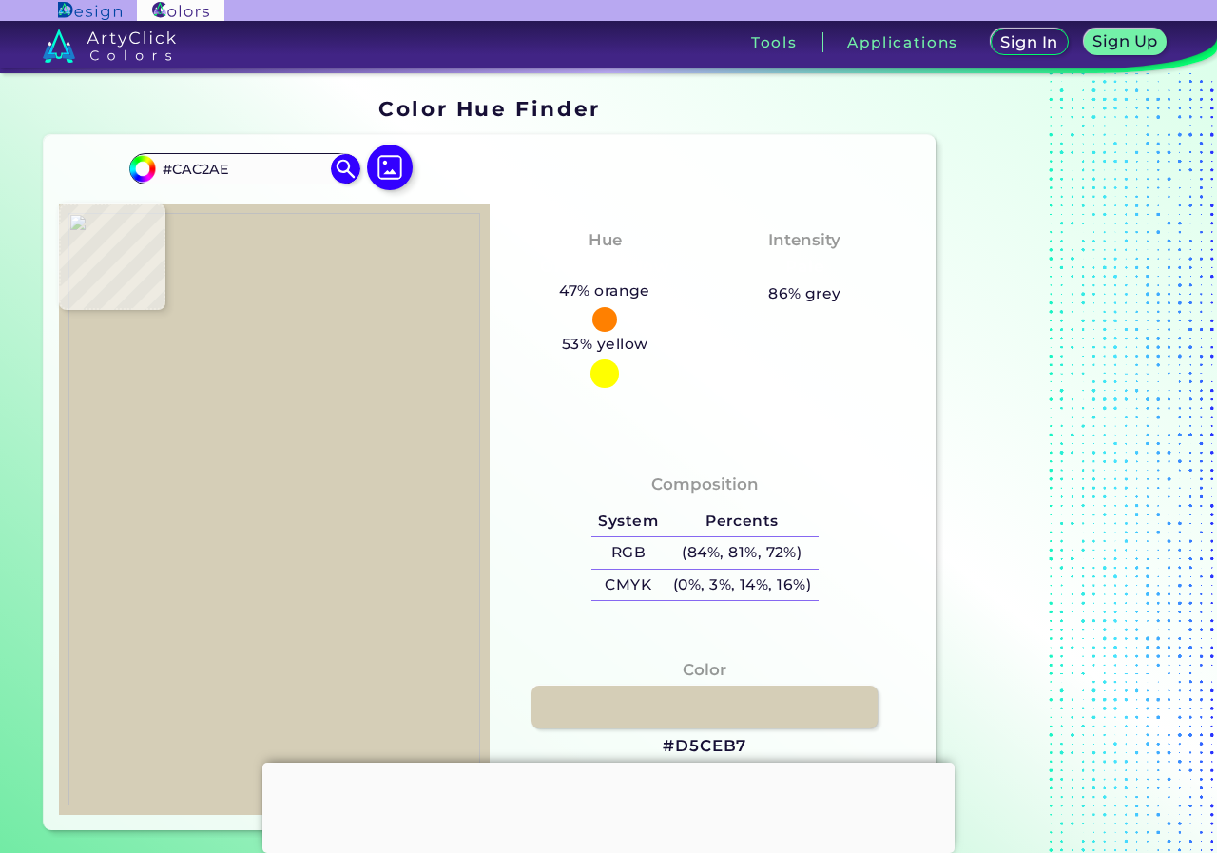
type input "#D5CBB8"
type input "#dad2be"
type input "#DAD2BE"
type input "#c2baa6"
type input "#C2BAA6"
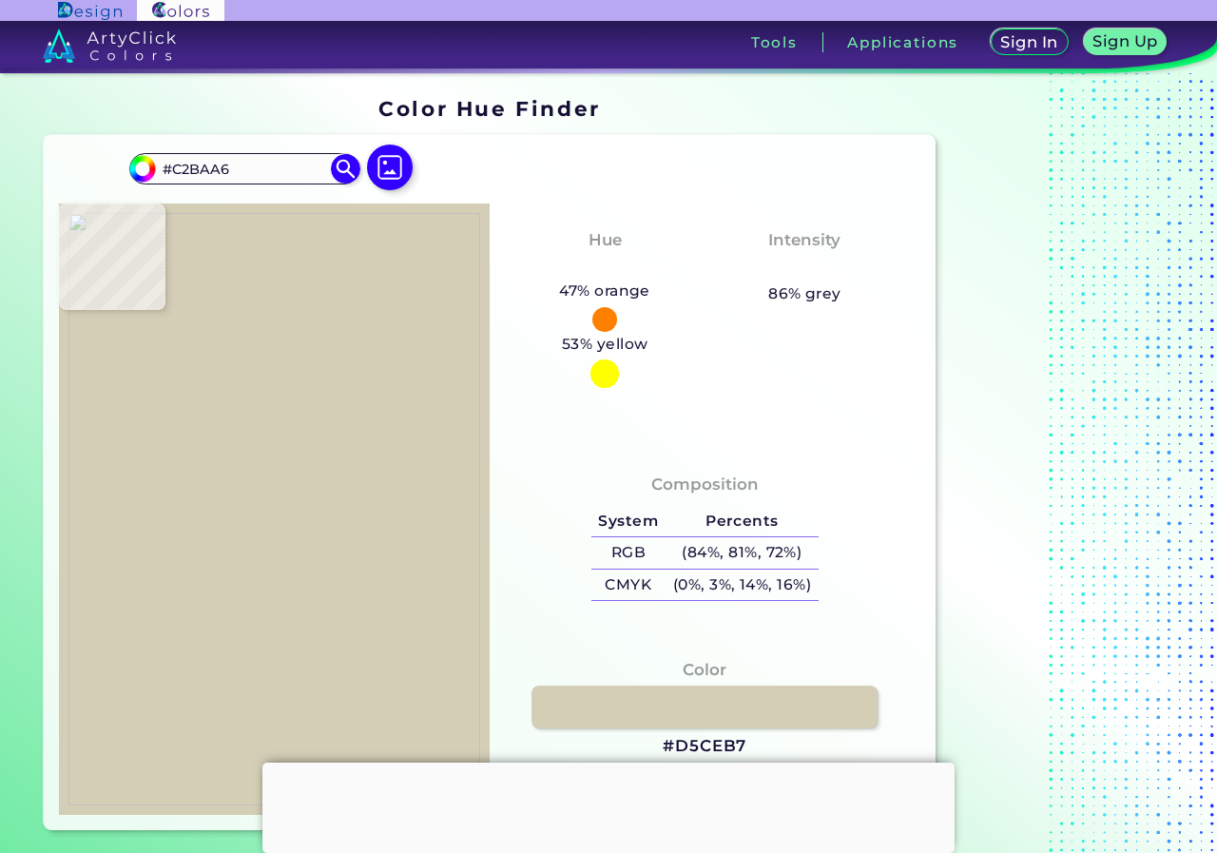
type input "#d3cbb7"
type input "#D3CBB7"
type input "#d1c9b4"
type input "#D1C9B4"
type input "#aca490"
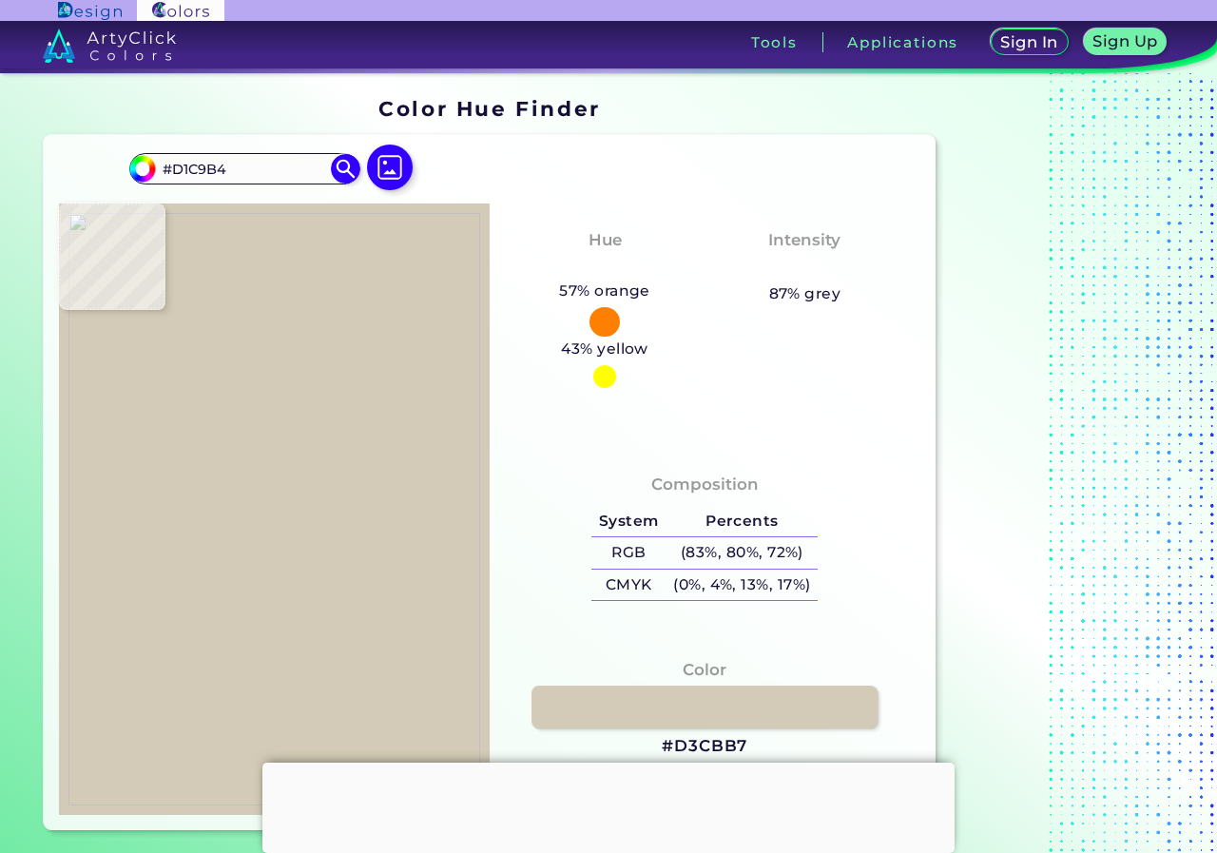
type input "#ACA490"
type input "#d5ccb8"
type input "#D5CCB8"
click at [334, 461] on img at bounding box center [274, 509] width 412 height 593
click at [578, 716] on link at bounding box center [704, 706] width 350 height 43
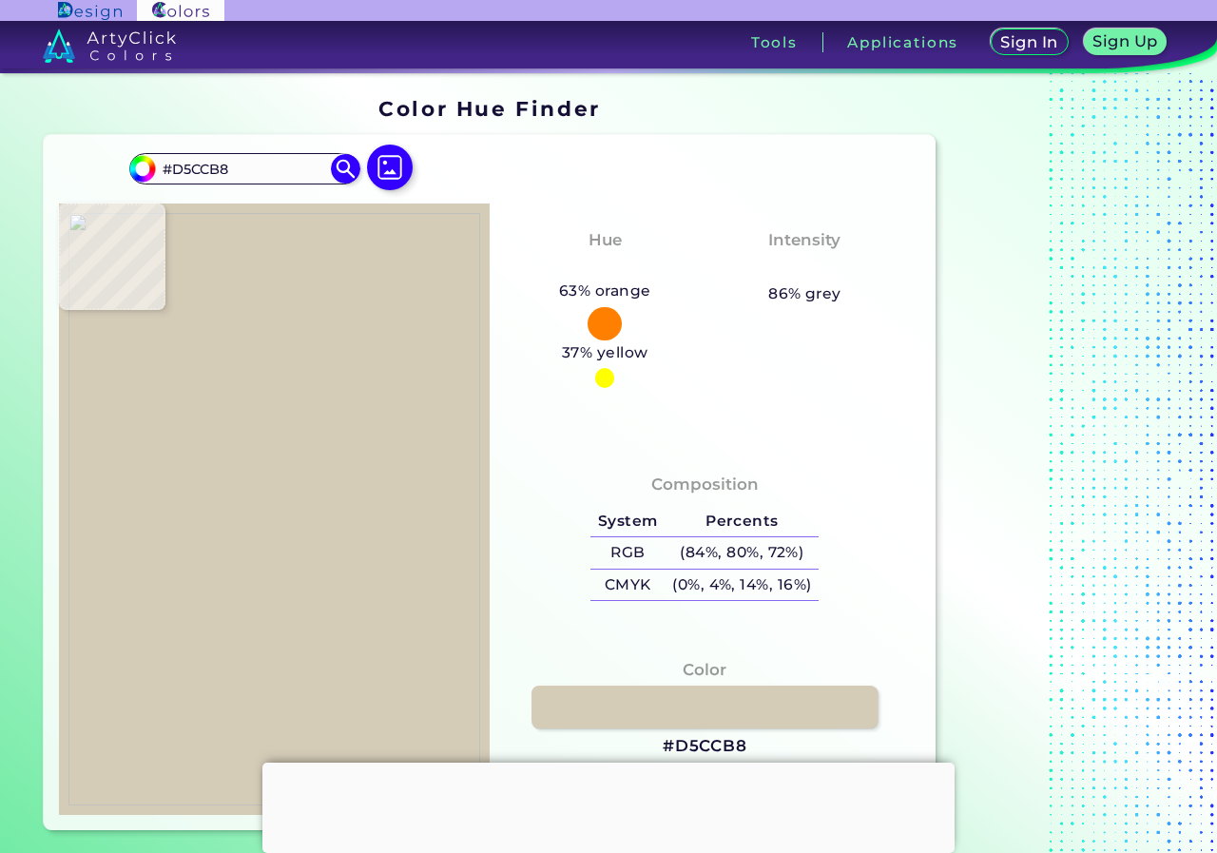
click at [431, 667] on img at bounding box center [274, 509] width 412 height 593
type input "#6f5f35"
type input "#6F5F35"
type input "#b2a076"
type input "#B2A076"
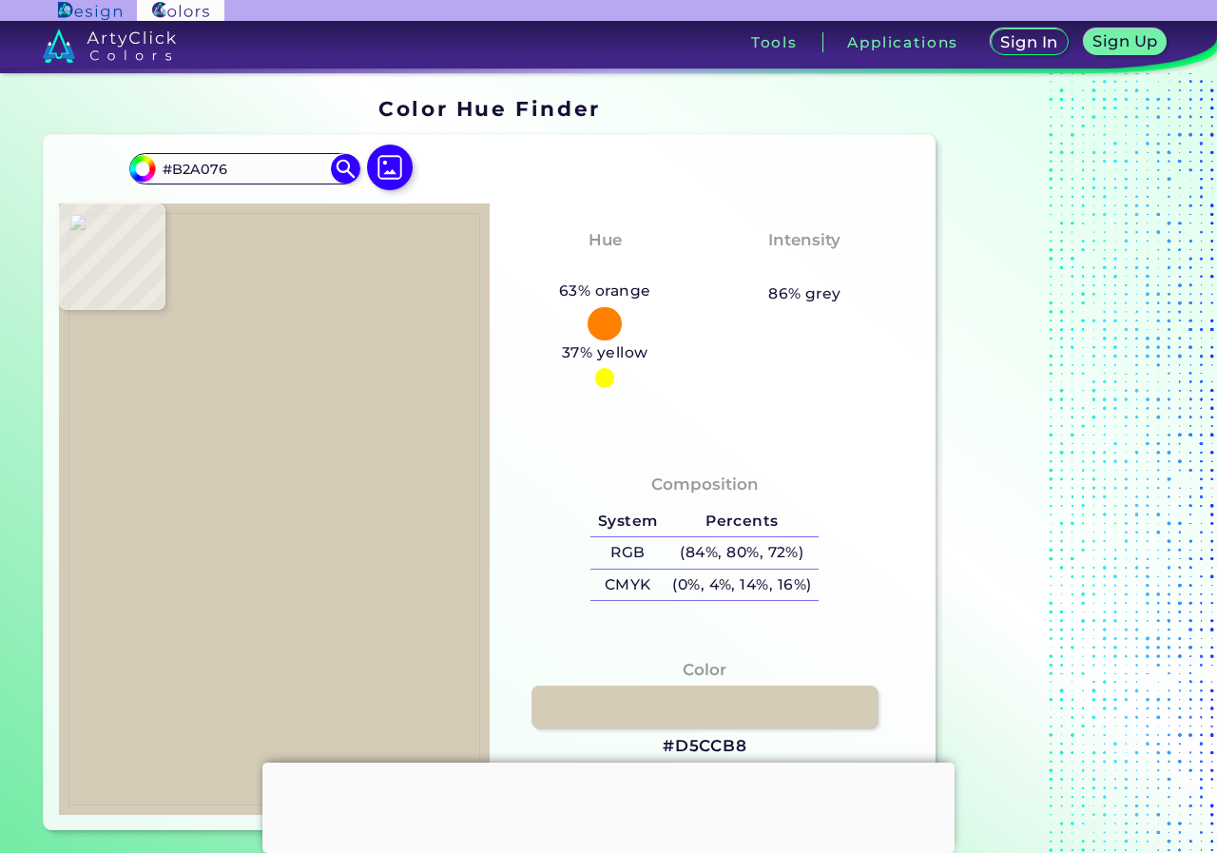
type input "#a99469"
type input "#A99469"
type input "#a89167"
type input "#A89167"
type input "#b9a278"
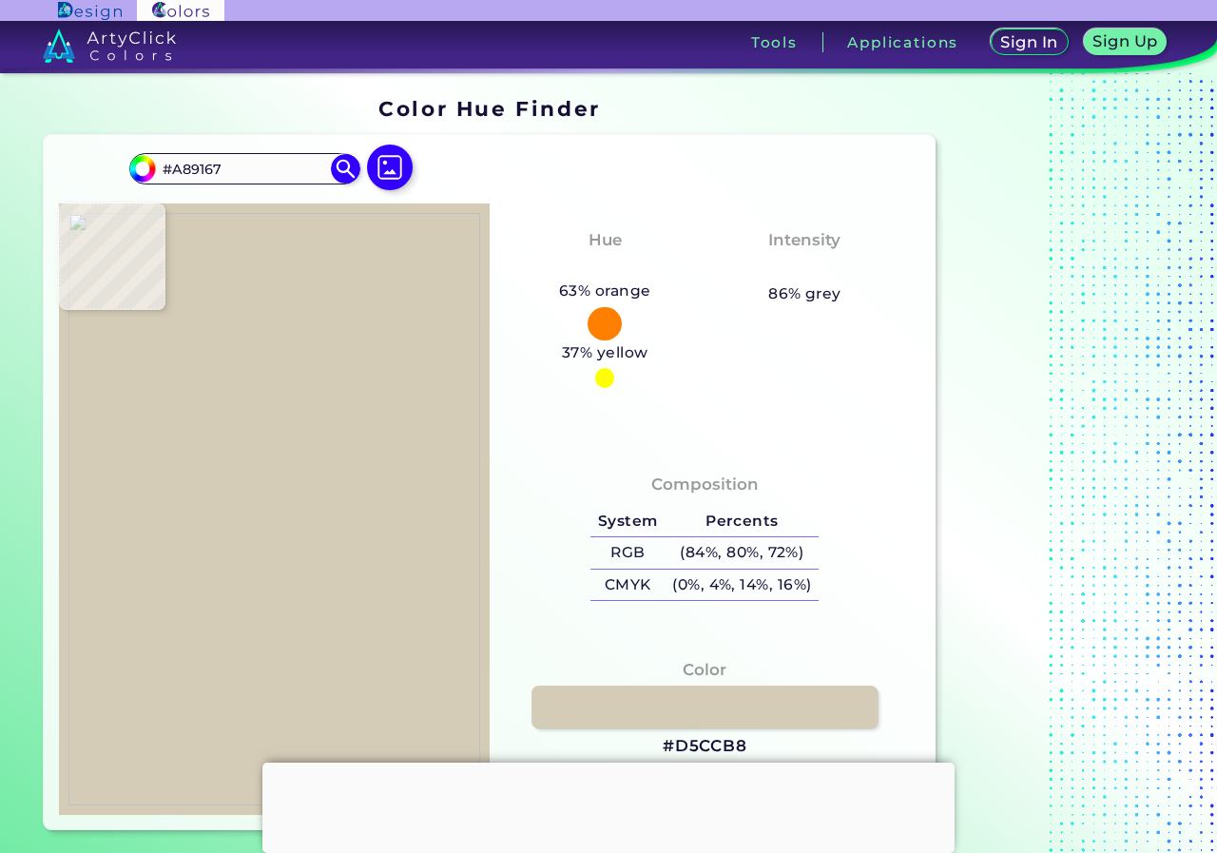
type input "#B9A278"
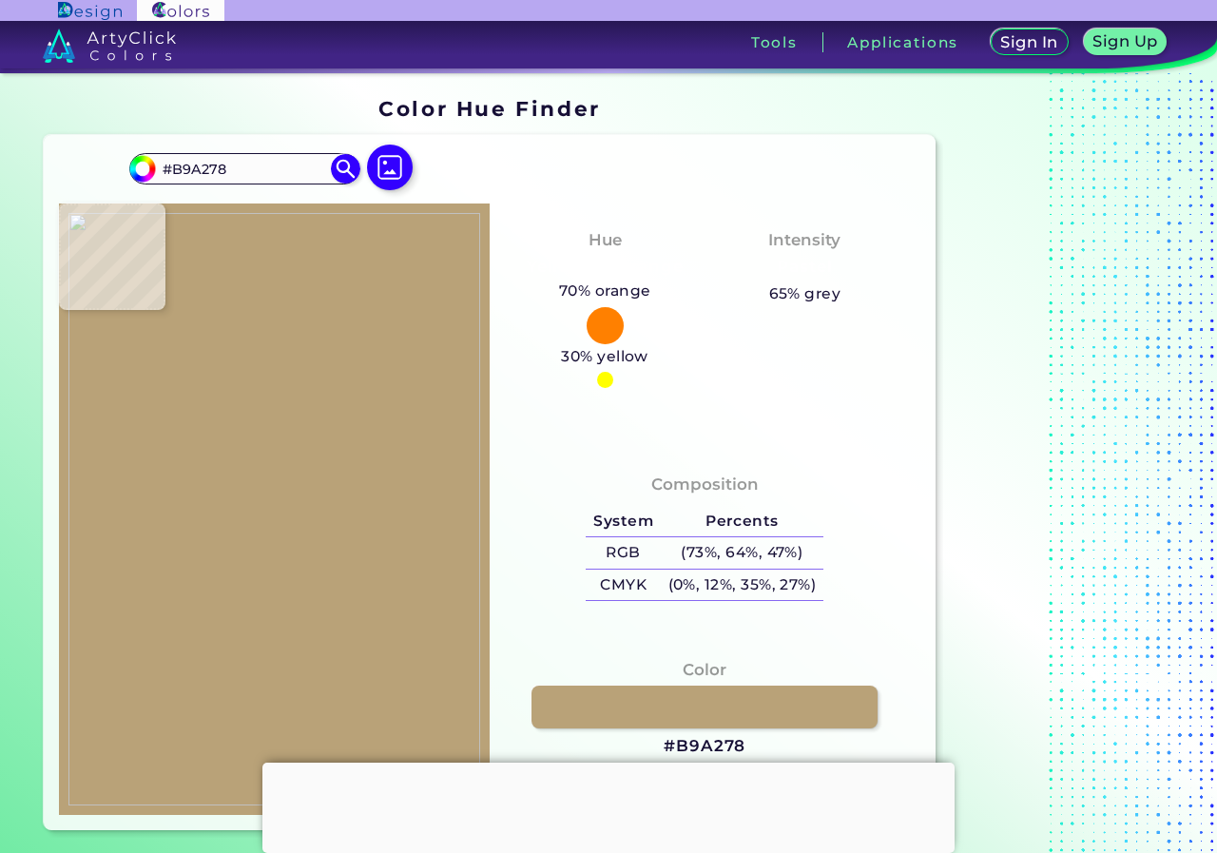
type input "#cab389"
type input "#CAB389"
type input "#bba57a"
type input "#BBA57A"
type input "#af986f"
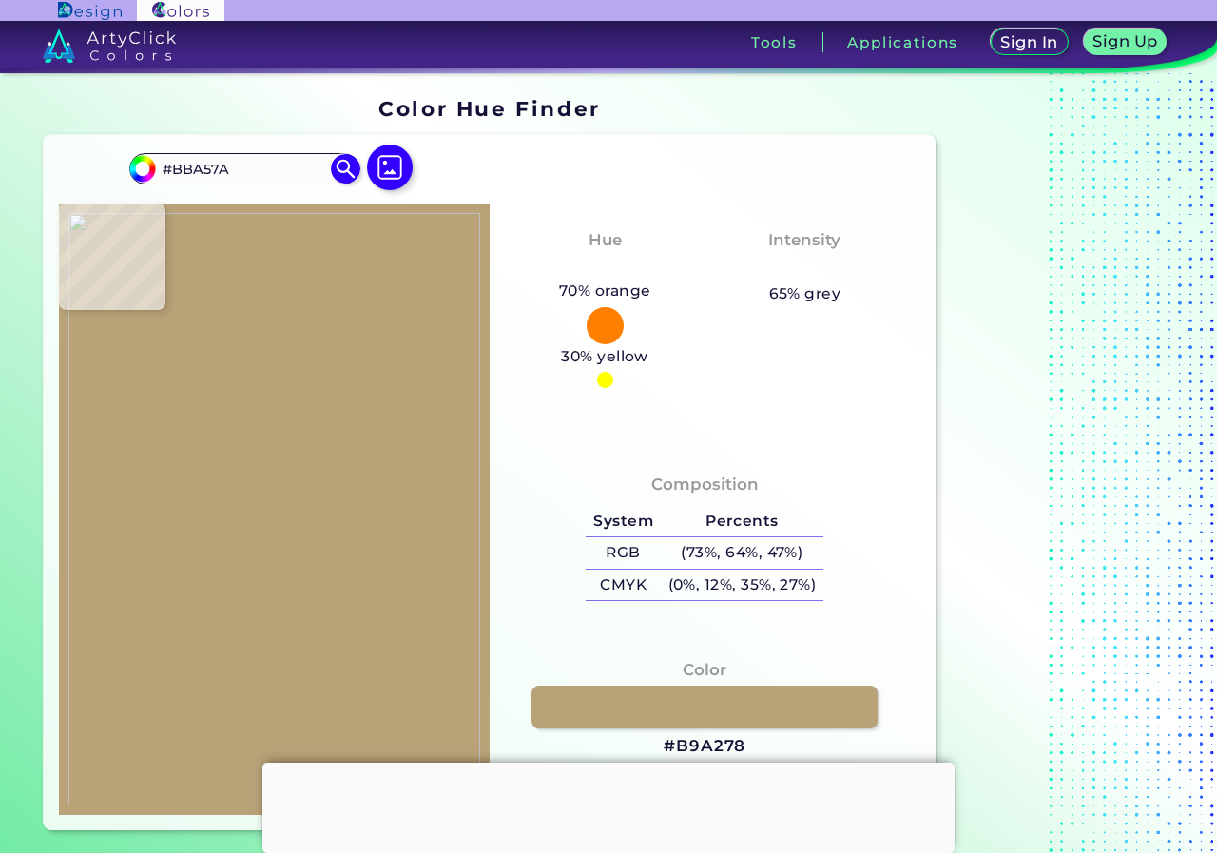
type input "#AF986F"
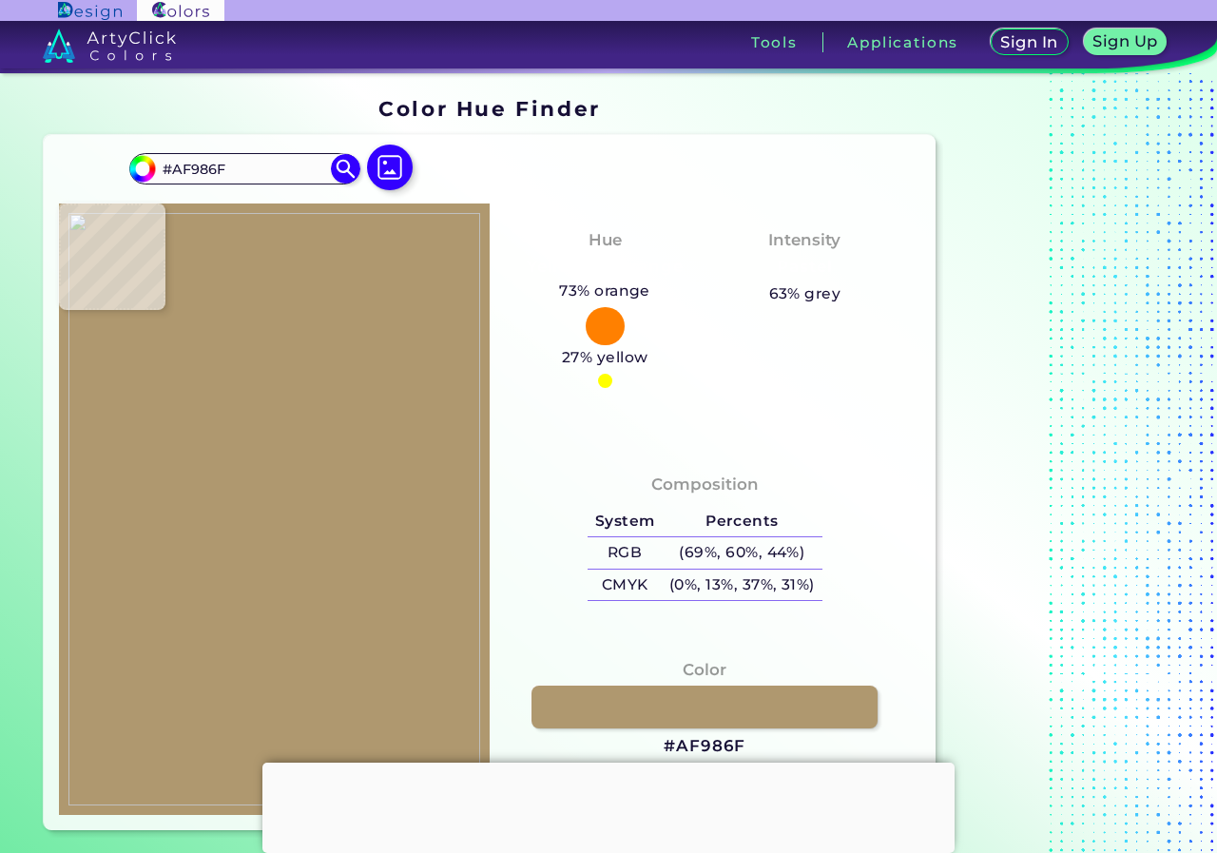
type input "#a28c64"
type input "#A28C64"
type input "#8d7950"
type input "#8D7950"
type input "#746339"
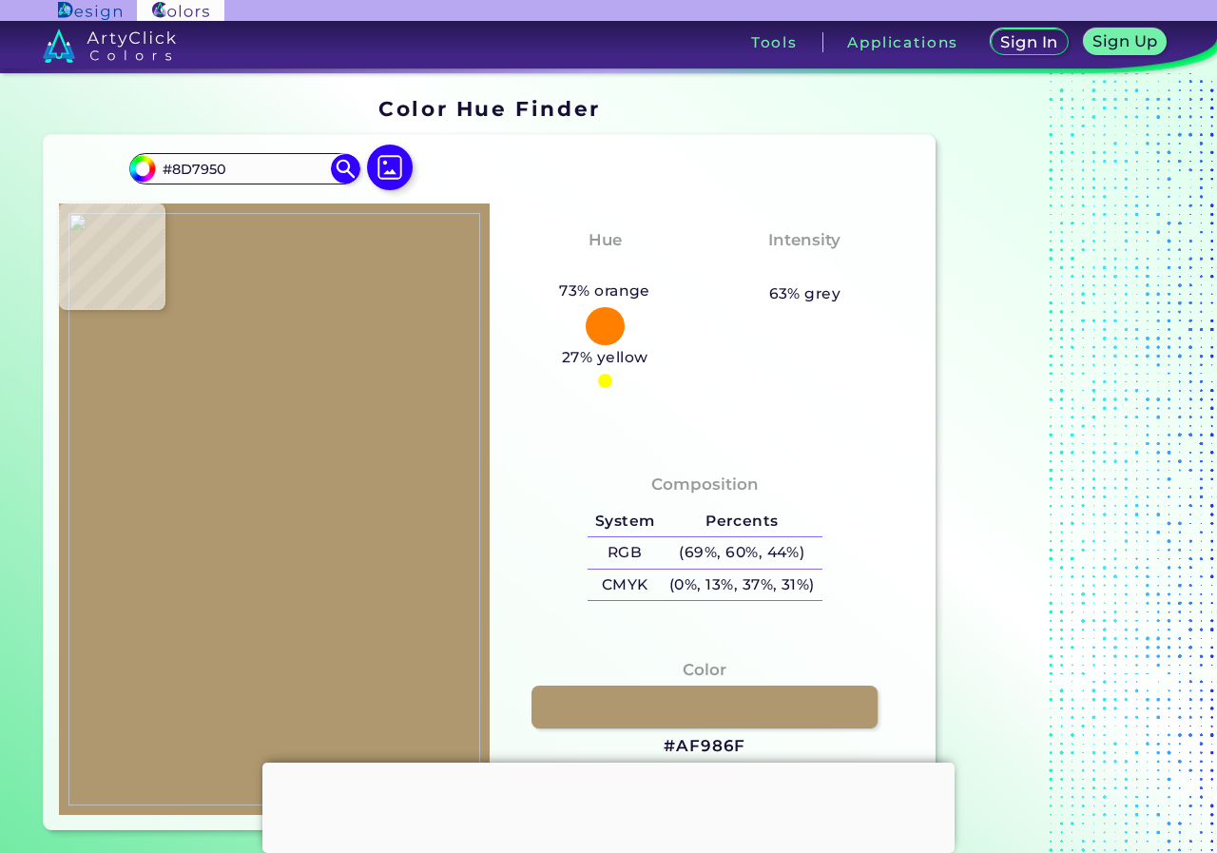
type input "#746339"
type input "#968057"
type input "#8c764d"
type input "#8C764D"
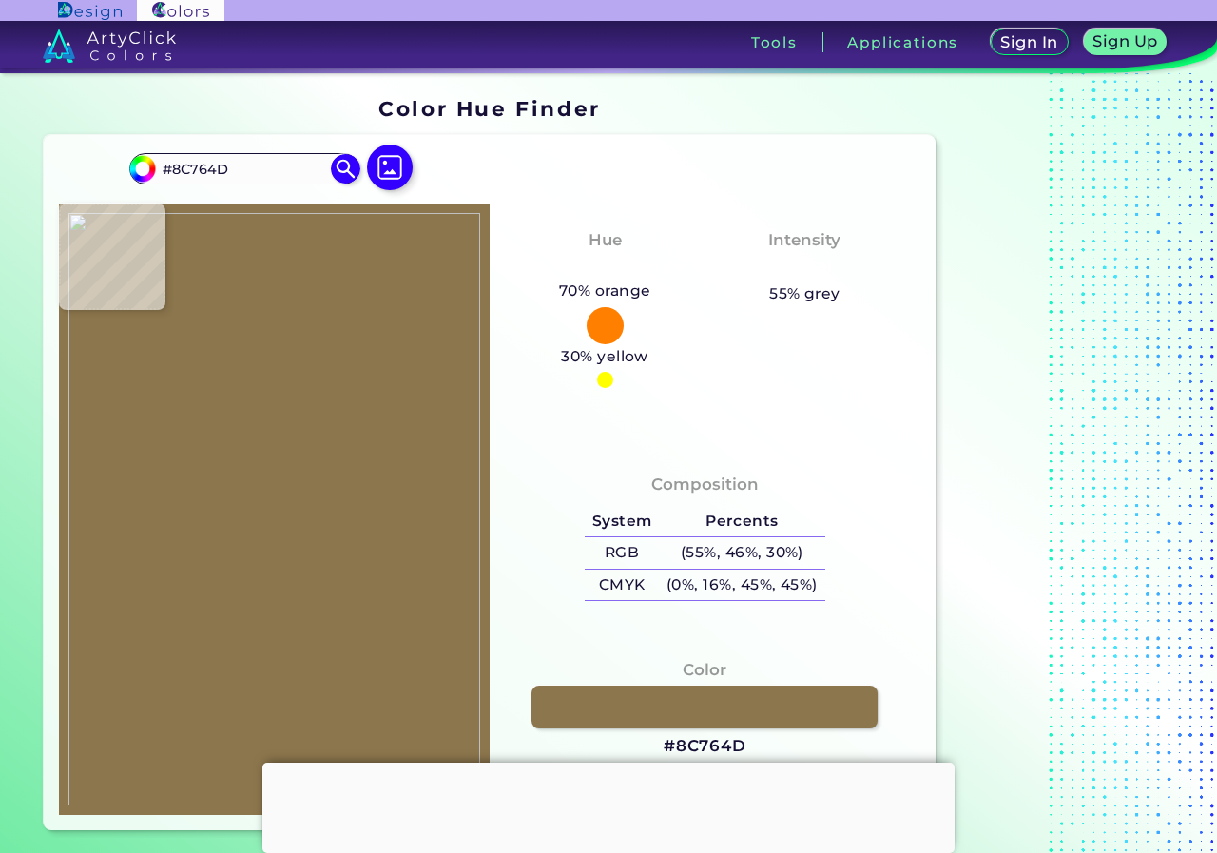
type input "#b19a72"
type input "#B19A72"
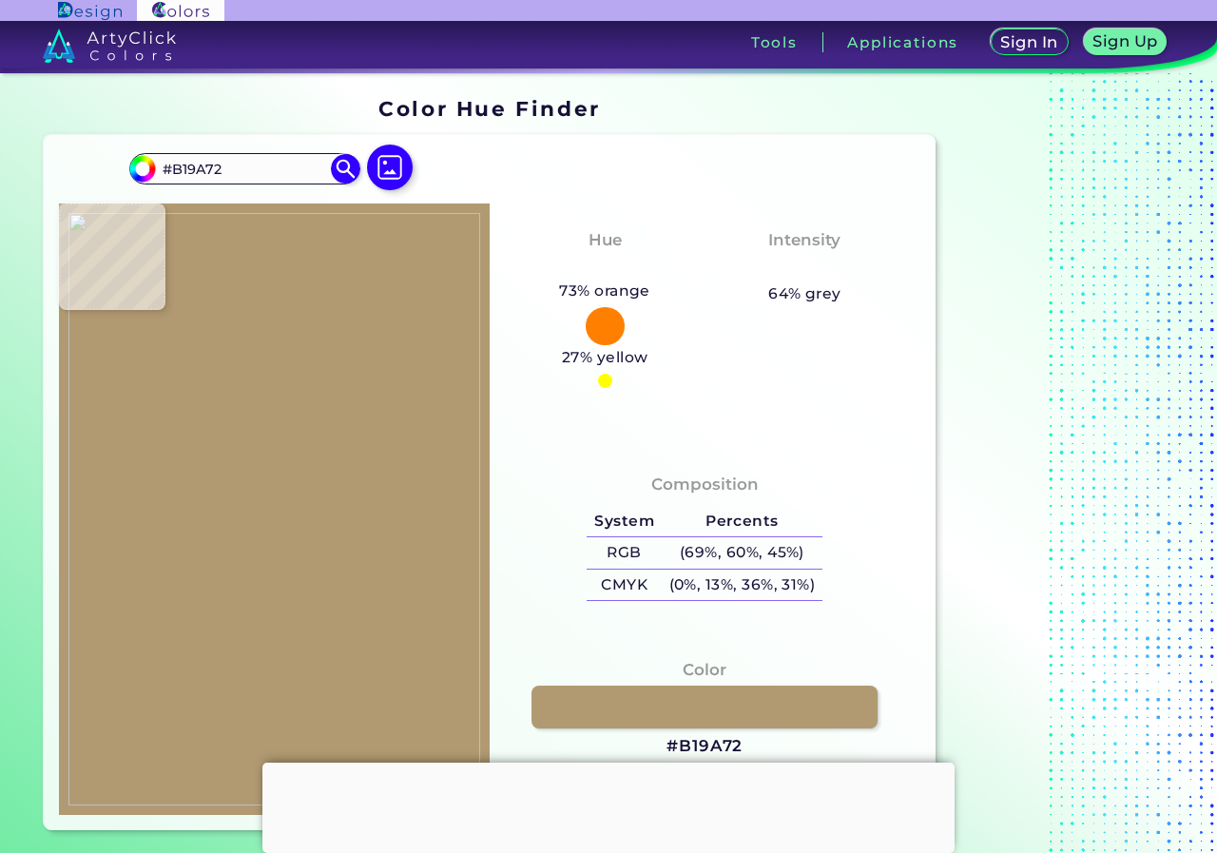
type input "#a79067"
type input "#A79067"
type input "#9c855c"
type input "#9C855C"
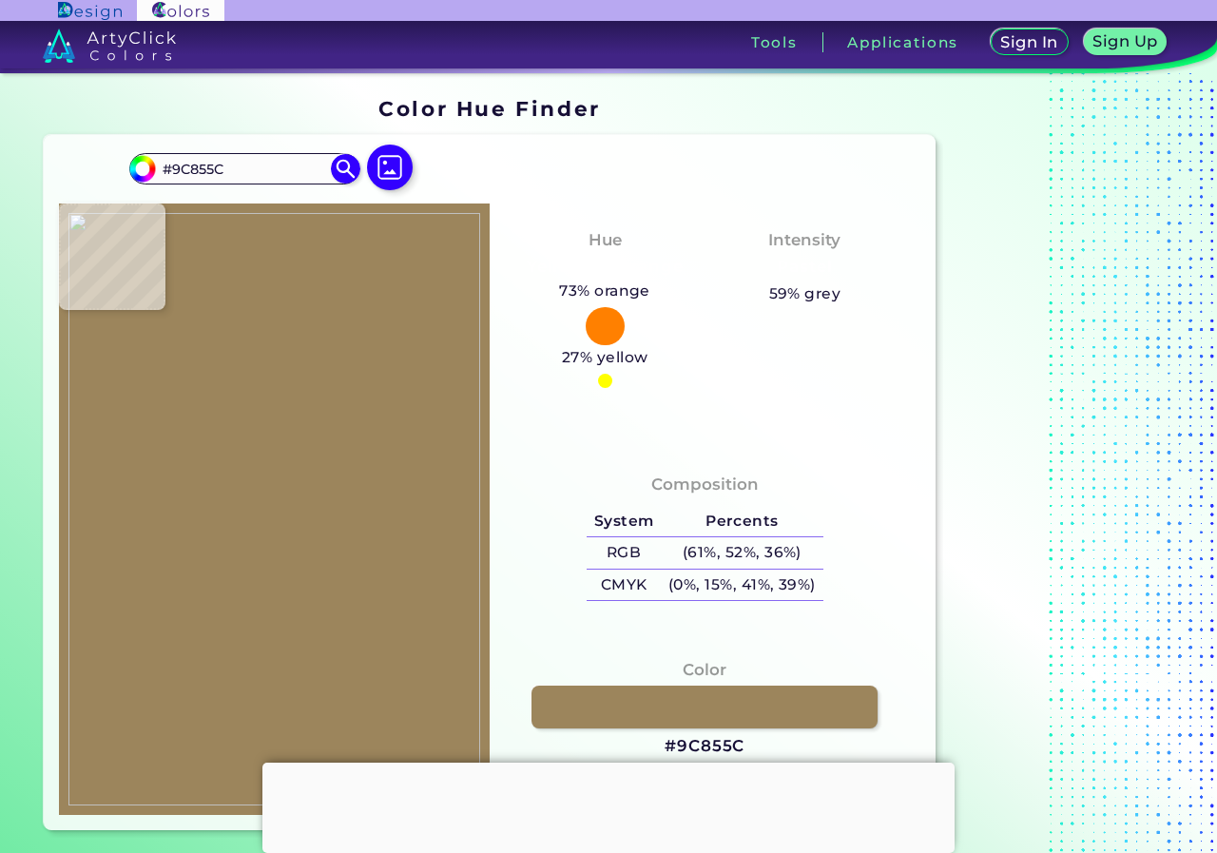
type input "#957e54"
type input "#957E54"
type input "#a48d64"
type input "#A48D64"
type input "#978058"
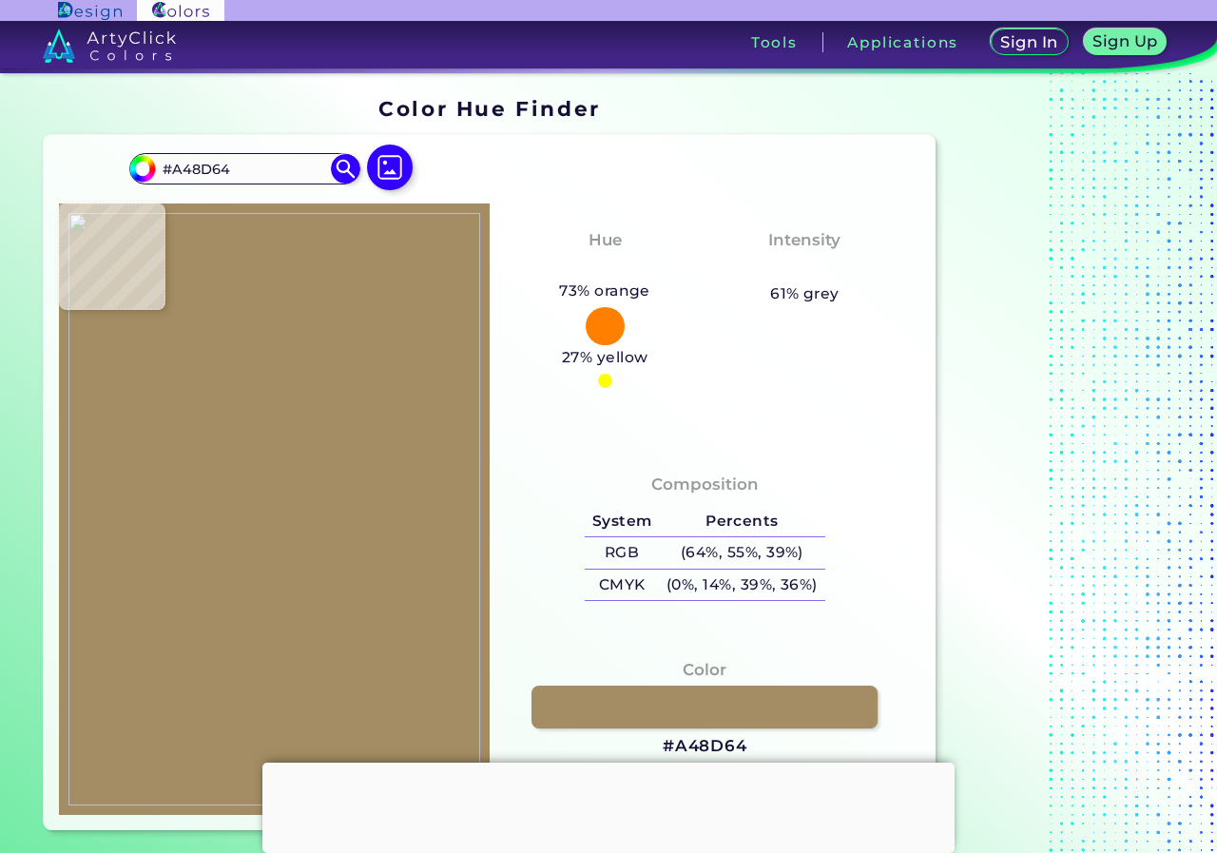
type input "#978058"
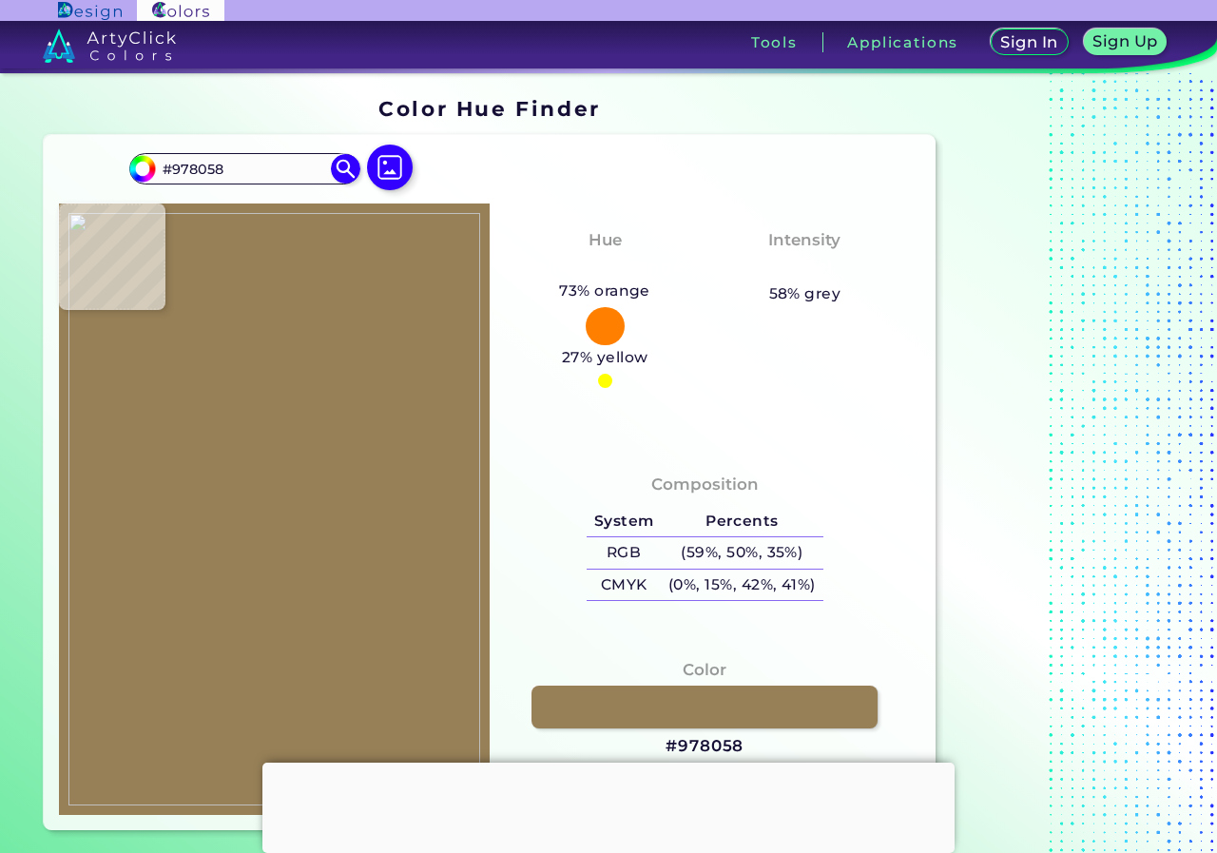
type input "#917b53"
type input "#917B53"
type input "#79653d"
type input "#79653D"
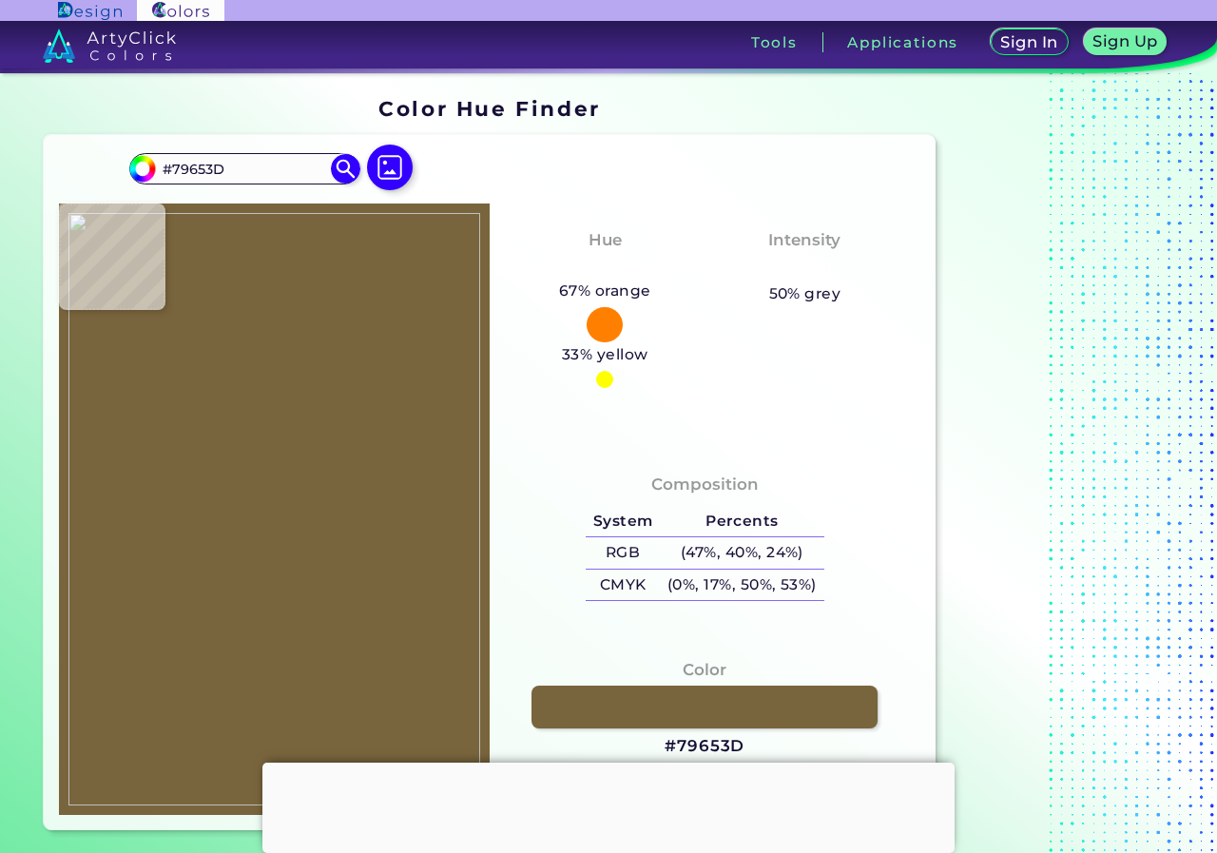
type input "#917b53"
type input "#917B53"
type input "#978058"
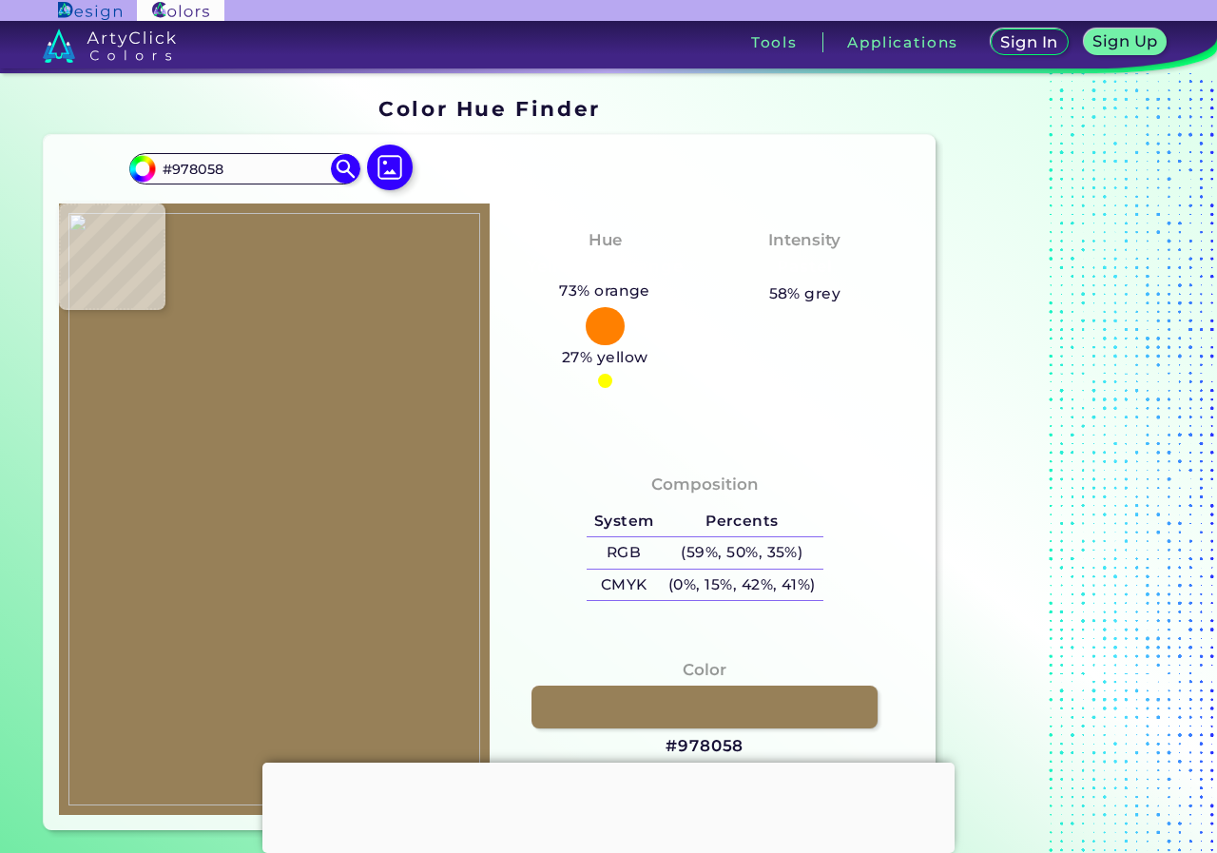
type input "#a48d64"
type input "#A48D64"
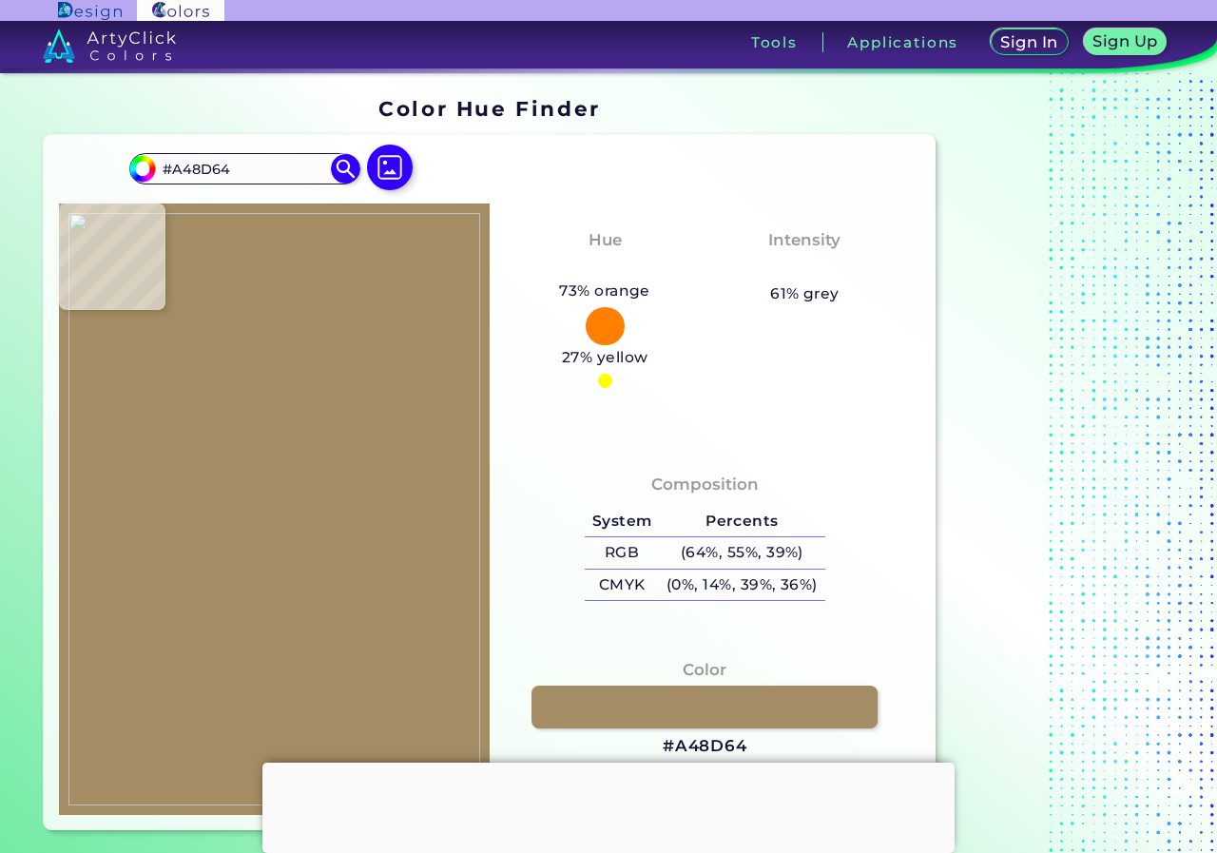
type input "#978058"
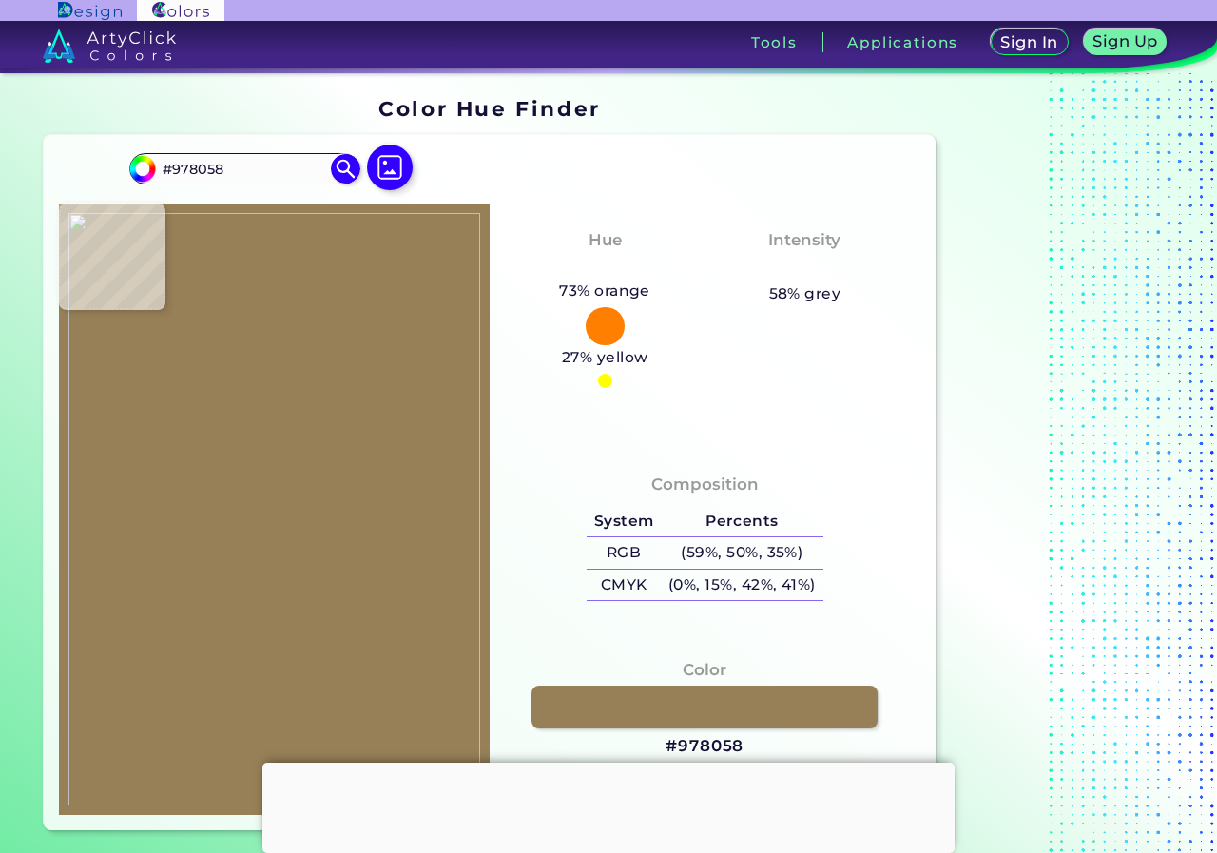
type input "#917b53"
type input "#917B53"
click at [427, 666] on img at bounding box center [274, 509] width 412 height 593
click at [701, 713] on link at bounding box center [704, 706] width 350 height 43
